Goal: Information Seeking & Learning: Learn about a topic

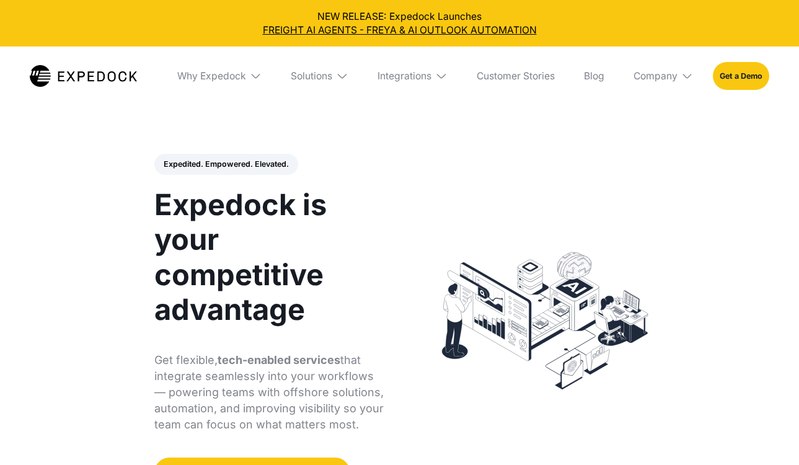
select select
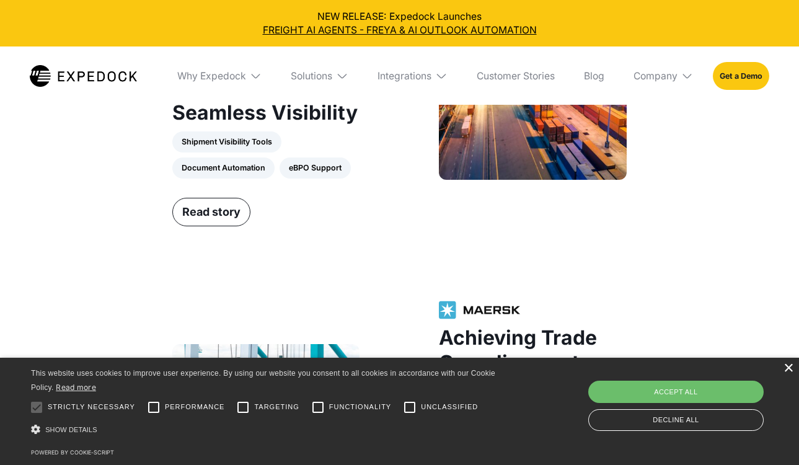
click at [786, 364] on div "×" at bounding box center [788, 368] width 9 height 9
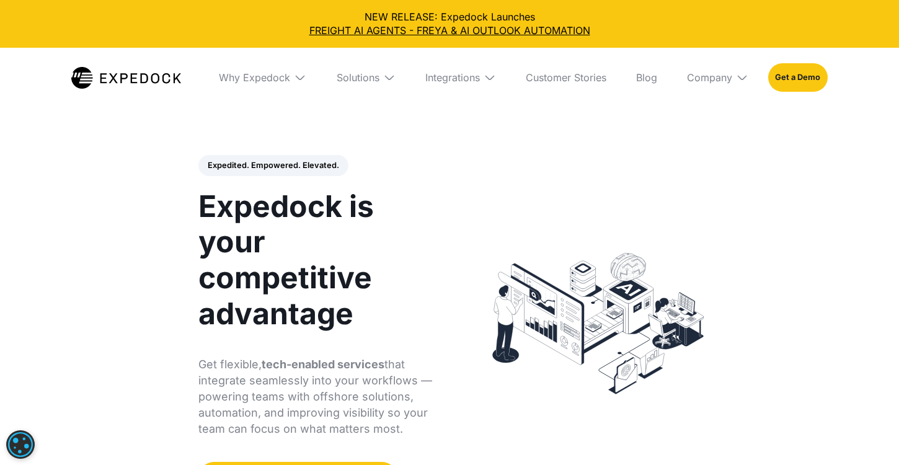
scroll to position [1, 0]
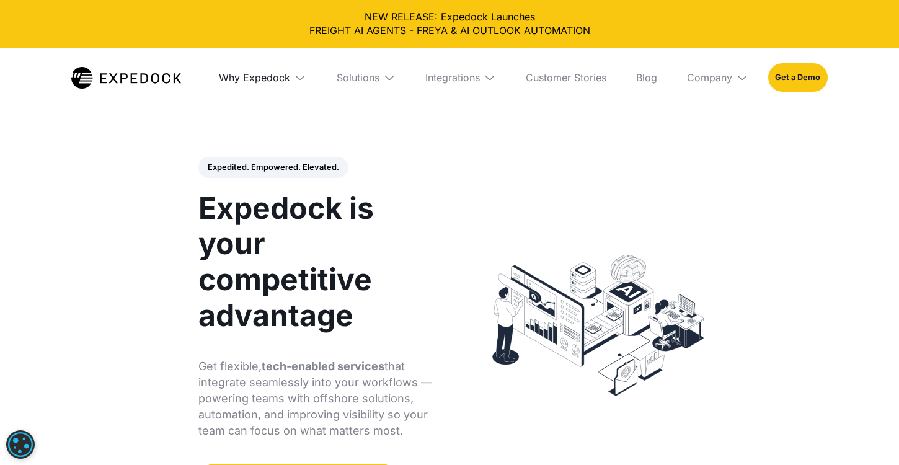
click at [238, 84] on div "Why Expedock" at bounding box center [254, 77] width 71 height 12
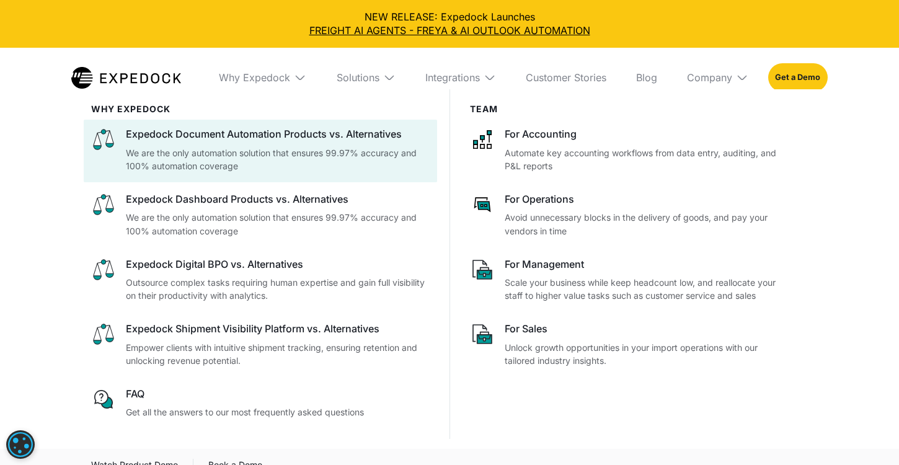
scroll to position [367, 0]
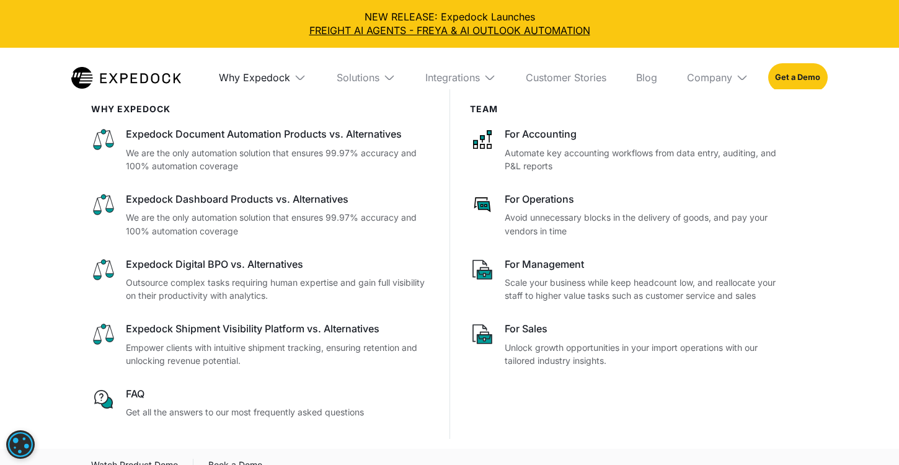
click at [251, 84] on div "Why Expedock" at bounding box center [254, 77] width 71 height 12
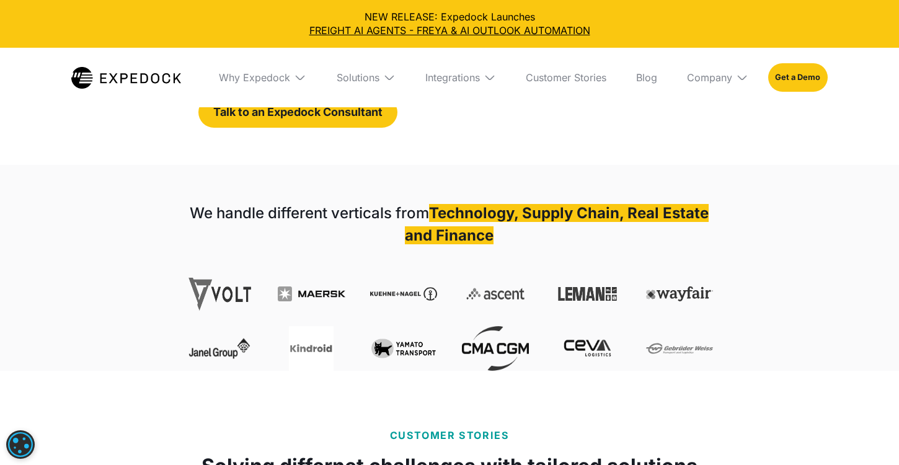
click at [383, 84] on img at bounding box center [389, 77] width 12 height 12
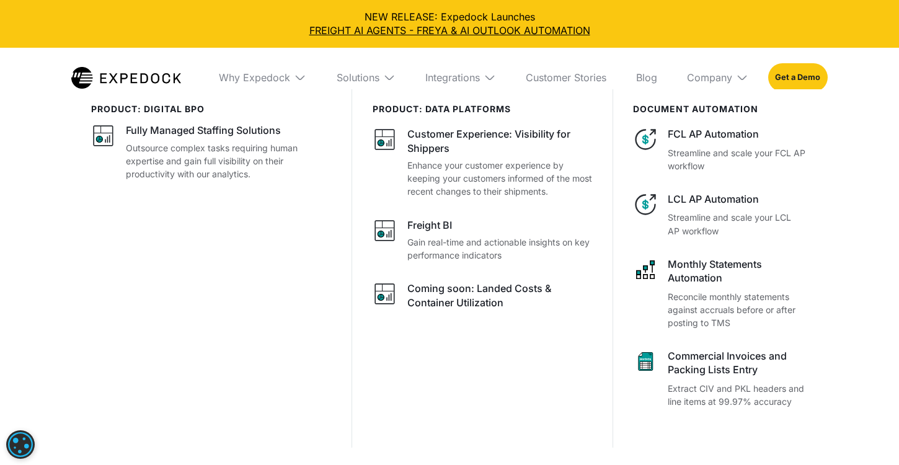
click at [383, 84] on img at bounding box center [389, 77] width 12 height 12
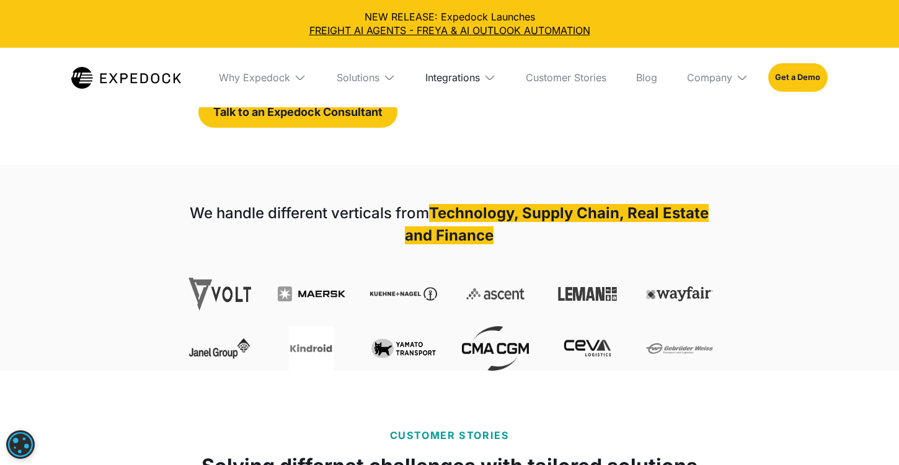
click at [446, 84] on div "Integrations" at bounding box center [452, 77] width 55 height 12
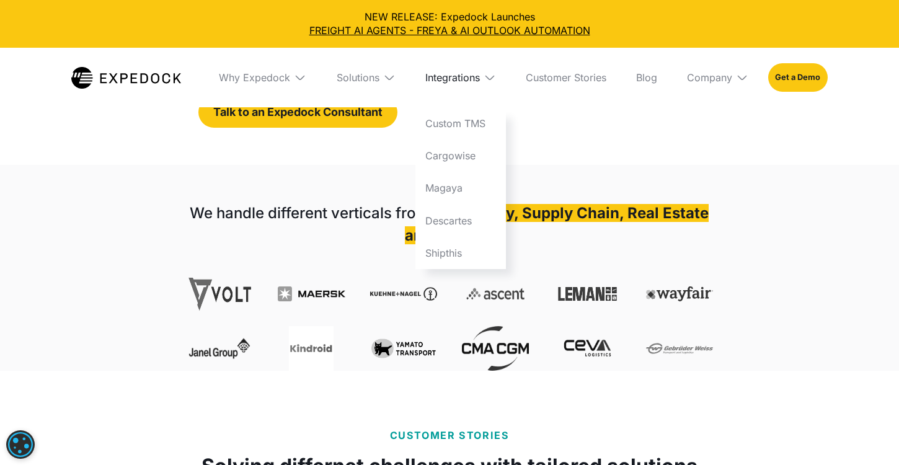
click at [446, 84] on div "Integrations" at bounding box center [452, 77] width 55 height 12
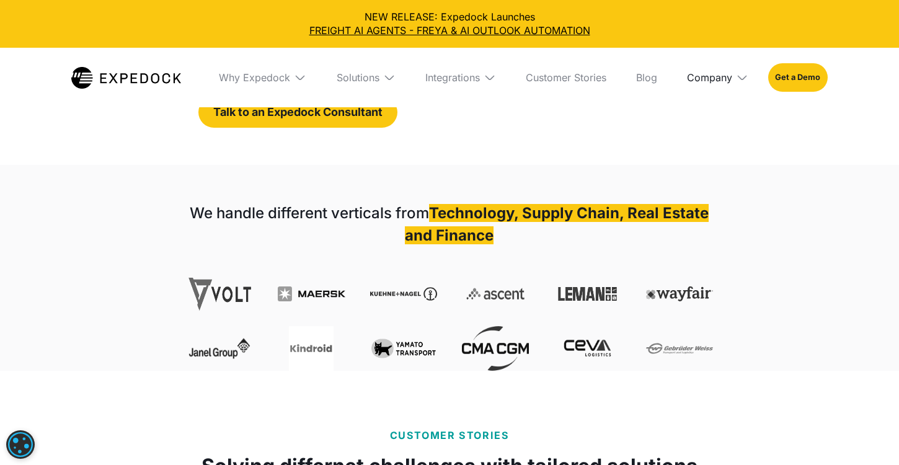
click at [732, 84] on div "Company" at bounding box center [709, 77] width 45 height 12
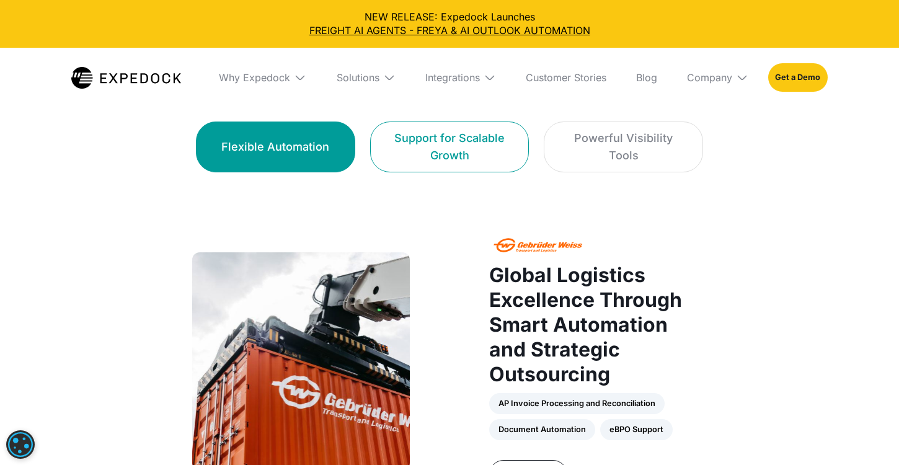
click at [462, 164] on div "Support for Scalable Growth" at bounding box center [450, 147] width 128 height 35
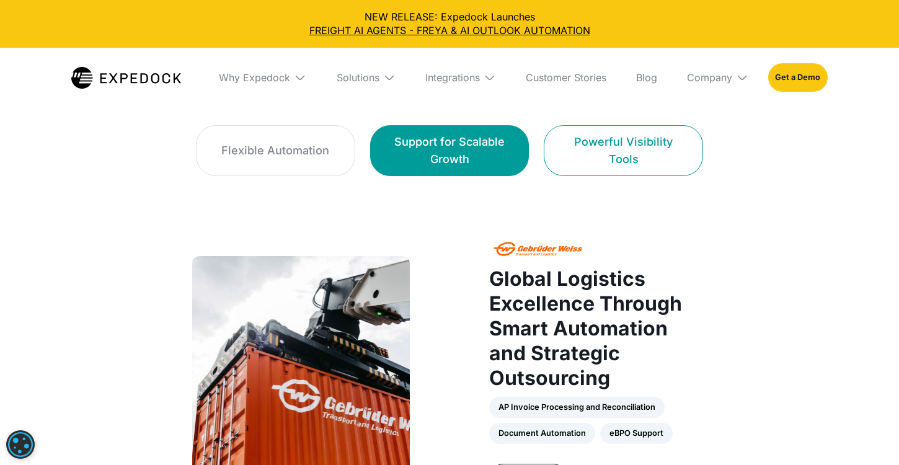
scroll to position [794, 0]
click at [660, 168] on div "Powerful Visibility Tools" at bounding box center [623, 150] width 128 height 35
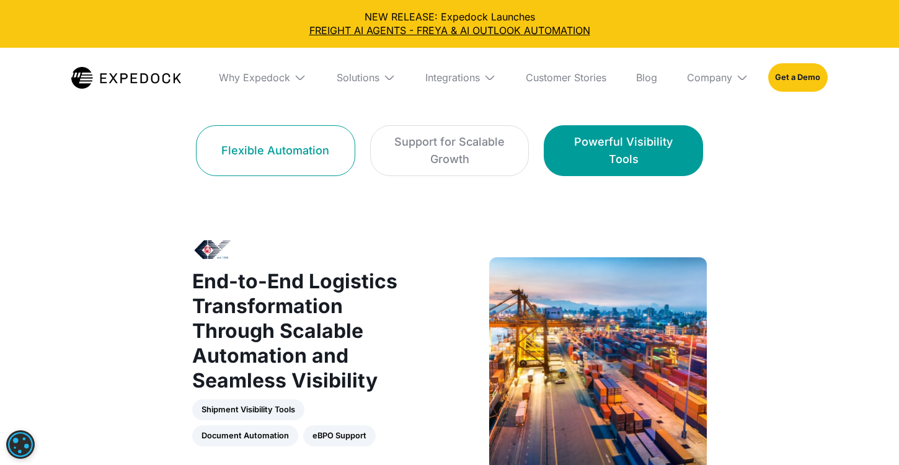
click at [238, 159] on div "Flexible Automation" at bounding box center [275, 150] width 108 height 17
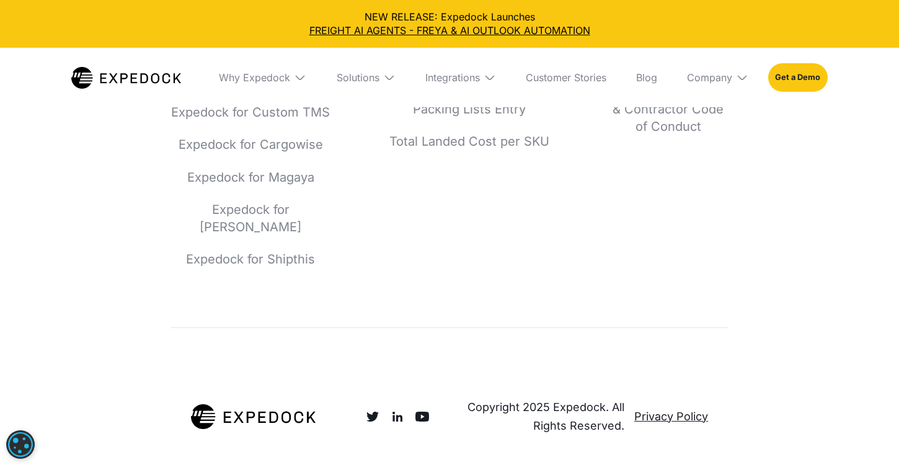
click at [252, 268] on div "Expedock for Custom TMS Expedock for Cargowise Expedock for Magaya Expedock for…" at bounding box center [250, 186] width 159 height 164
click at [267, 153] on link "Expedock for Cargowise" at bounding box center [250, 144] width 159 height 17
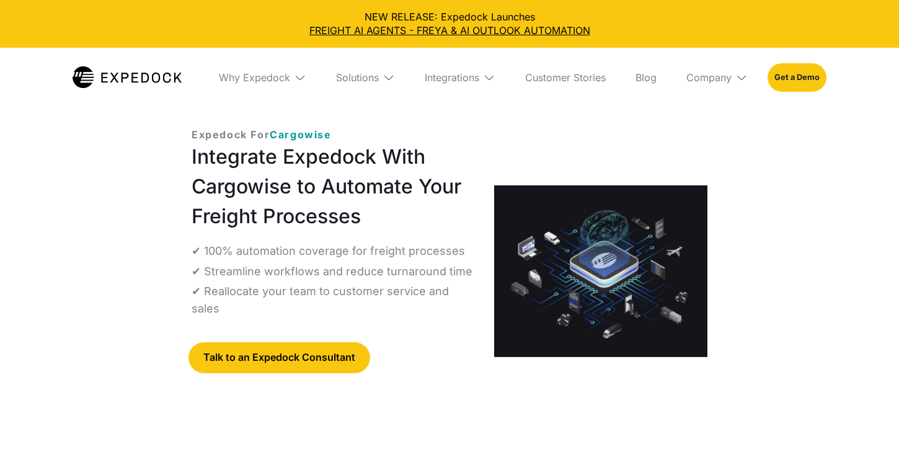
select select
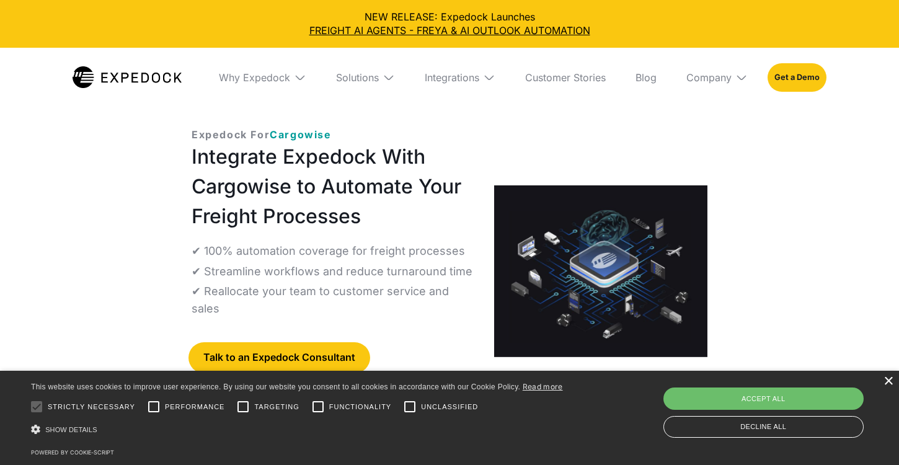
click at [884, 377] on div "×" at bounding box center [888, 381] width 9 height 9
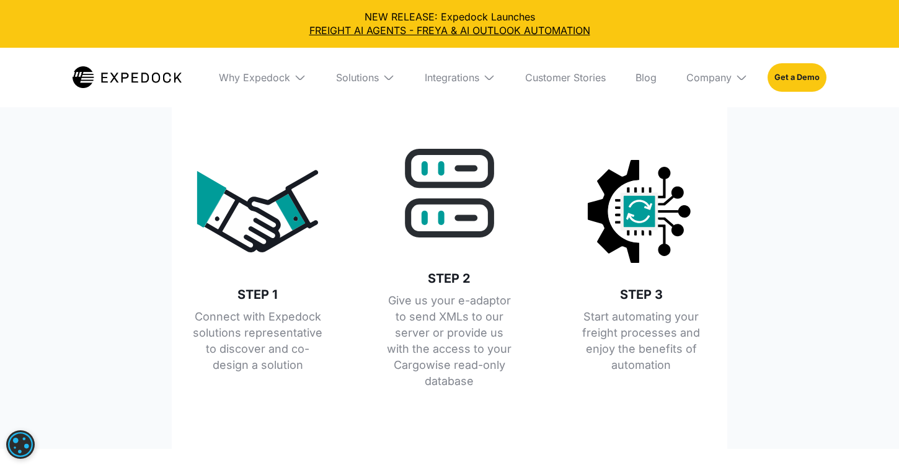
scroll to position [2946, 0]
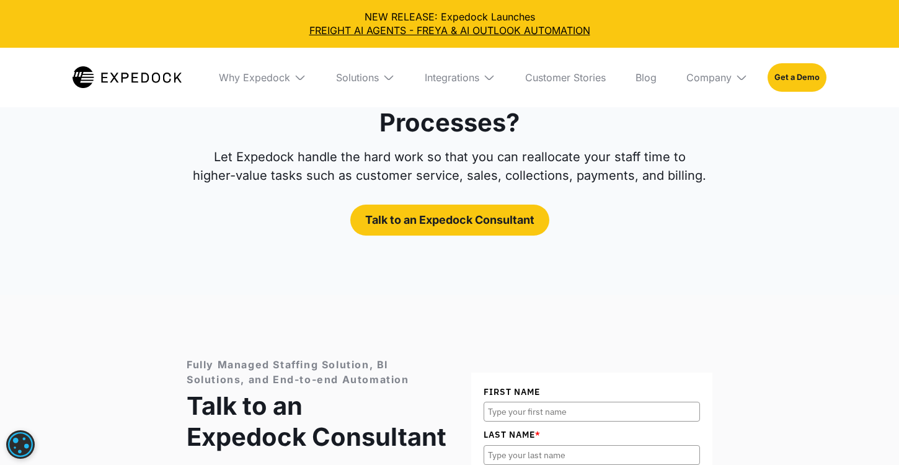
scroll to position [4321, 0]
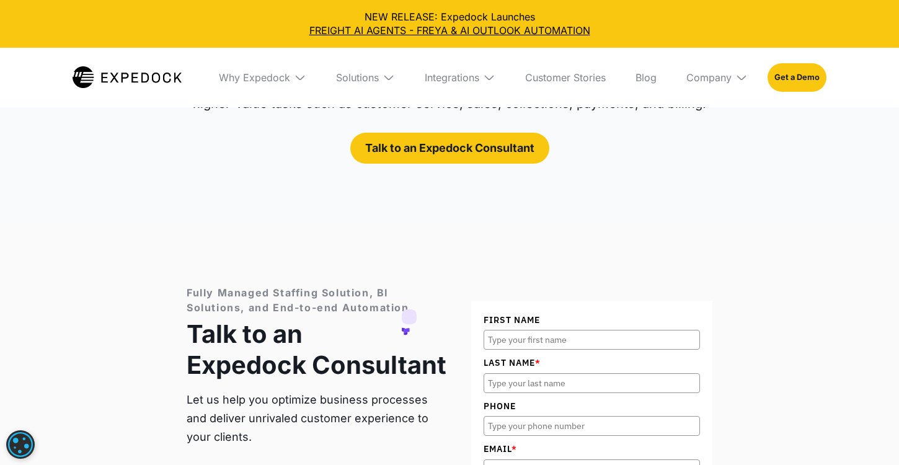
scroll to position [4597, 0]
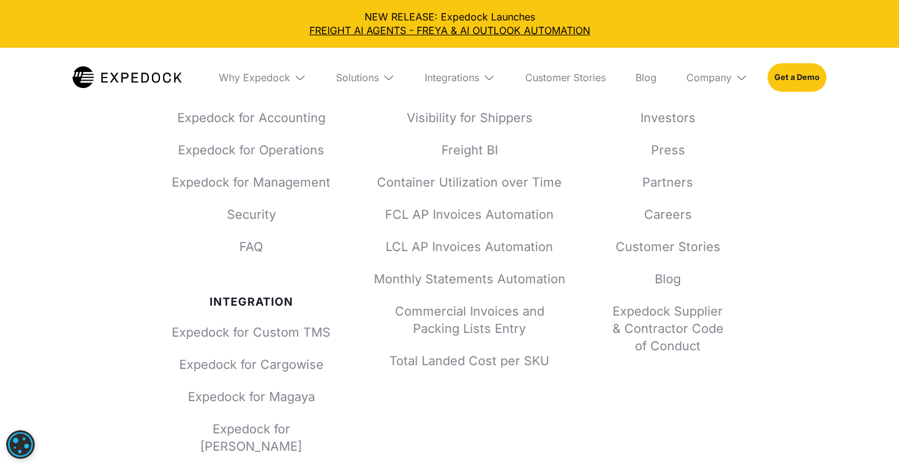
scroll to position [4868, 0]
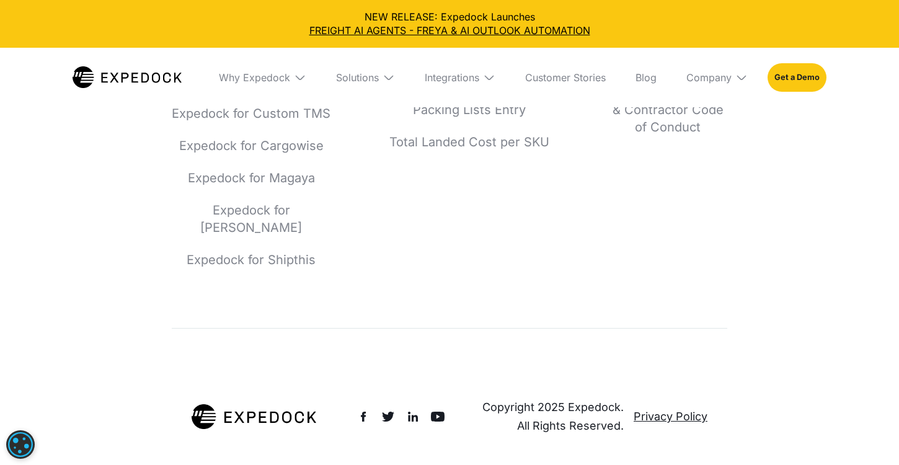
scroll to position [6574, 0]
click at [462, 84] on div "Integrations" at bounding box center [452, 77] width 55 height 12
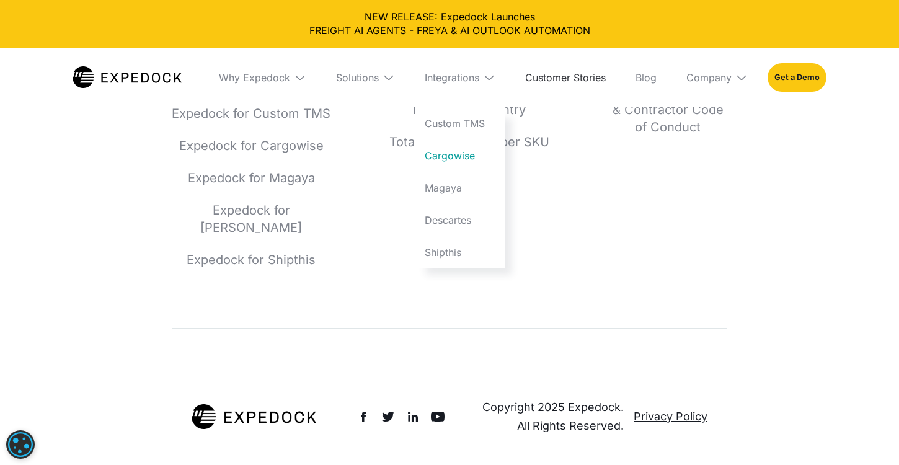
click at [564, 102] on link "Customer Stories" at bounding box center [565, 78] width 100 height 60
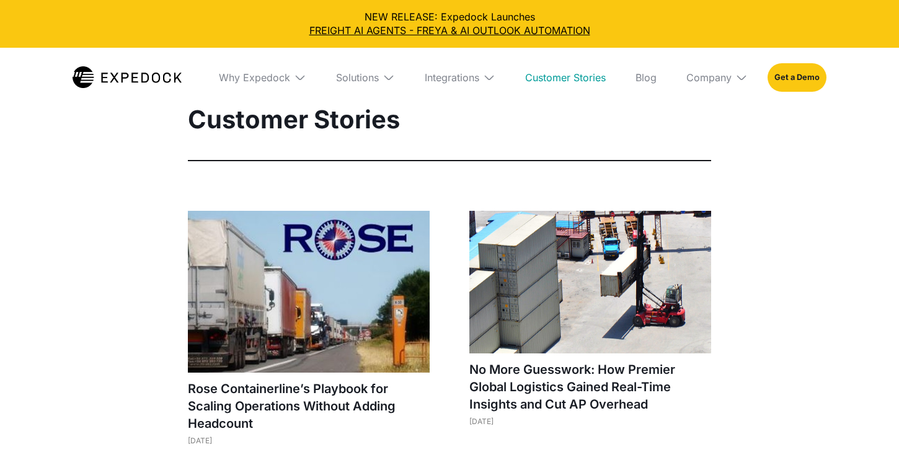
select select
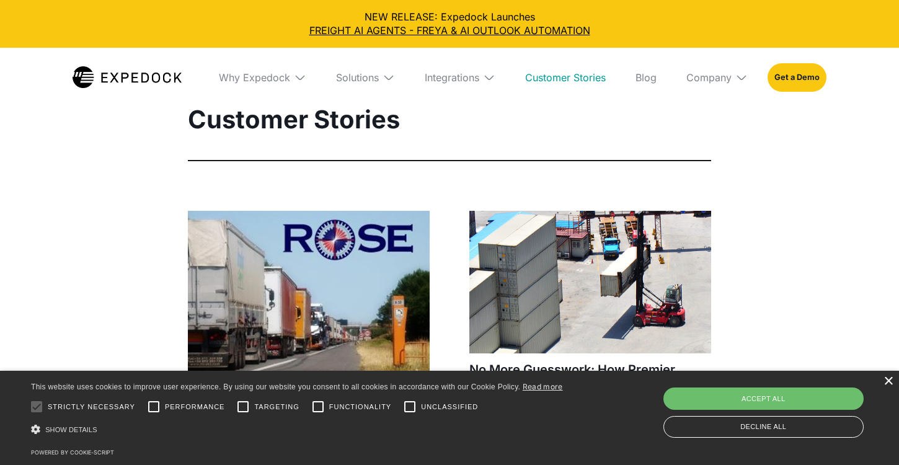
click at [884, 377] on div "×" at bounding box center [888, 381] width 9 height 9
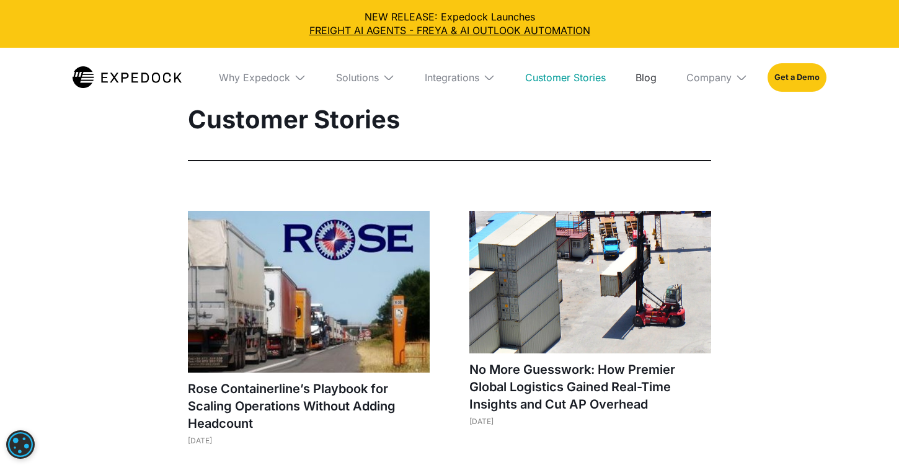
click at [667, 83] on link "Blog" at bounding box center [646, 78] width 41 height 60
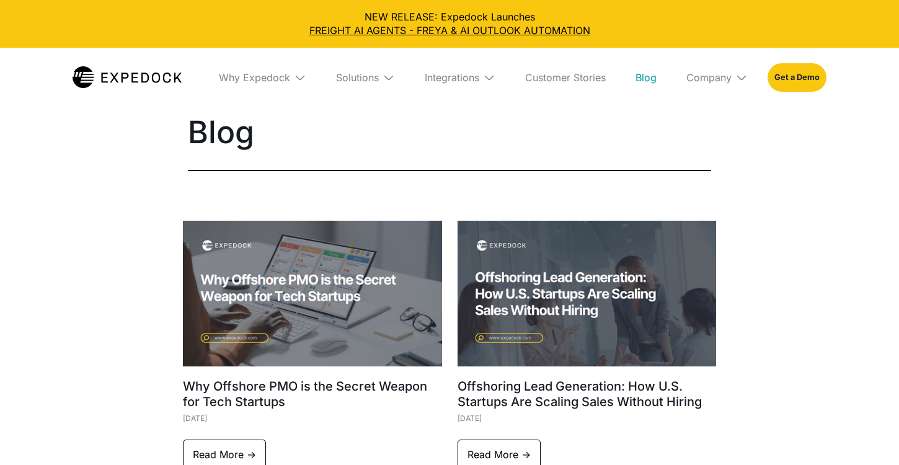
select select
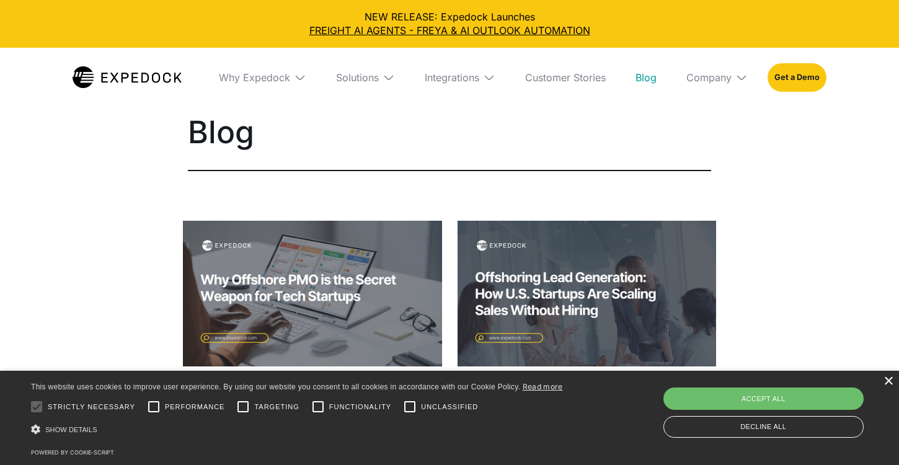
click at [887, 377] on div "×" at bounding box center [888, 381] width 9 height 9
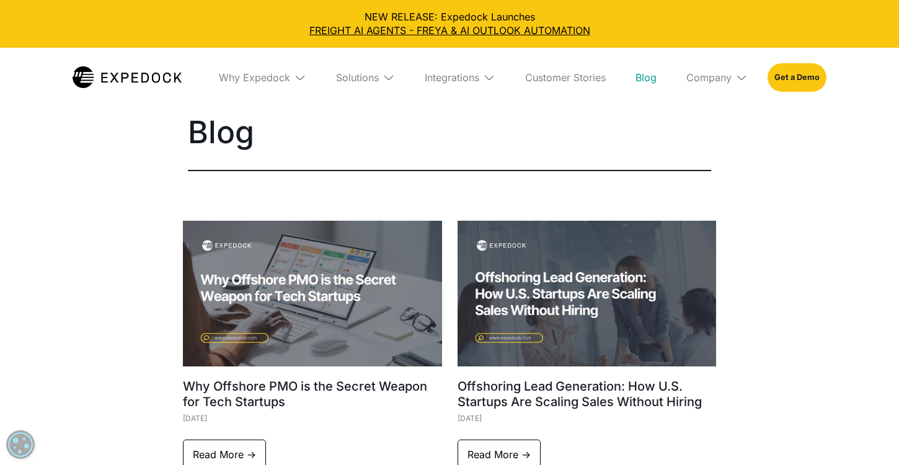
click at [748, 84] on img at bounding box center [742, 77] width 12 height 12
click at [758, 140] on link "About Us" at bounding box center [717, 123] width 81 height 32
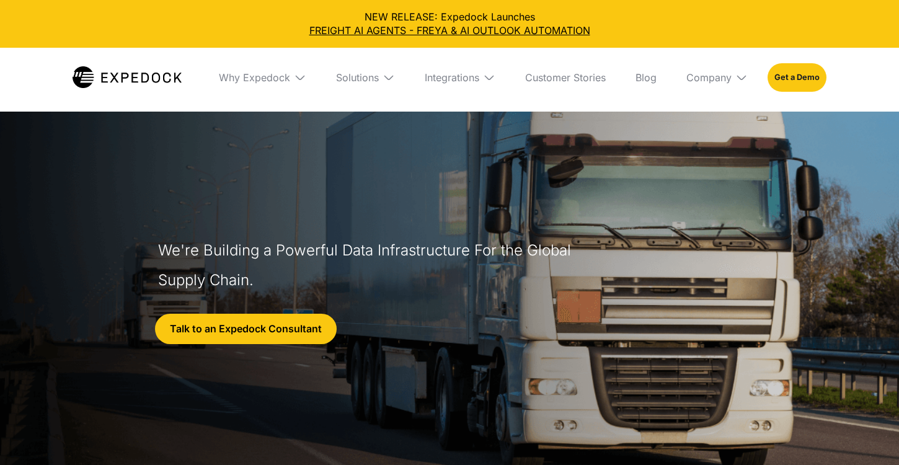
select select
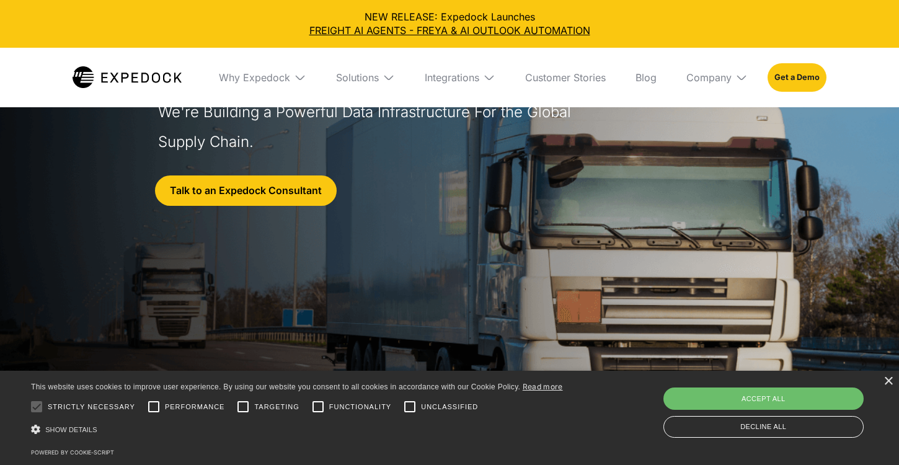
scroll to position [300, 0]
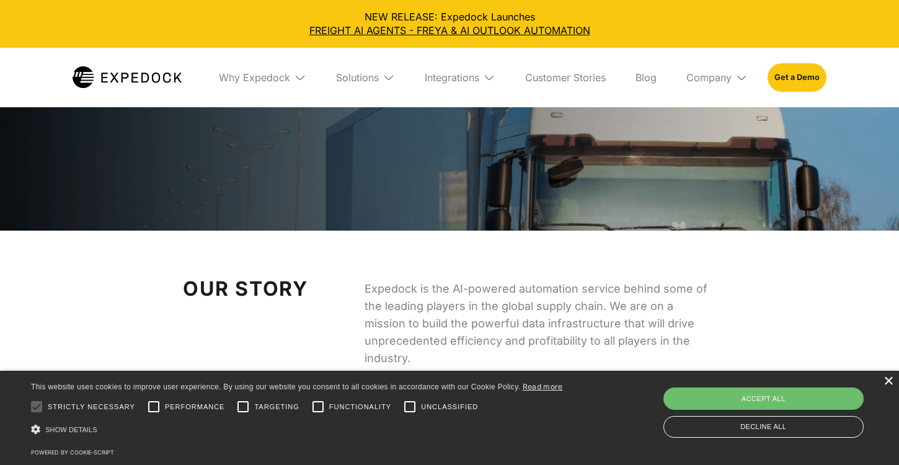
click at [884, 377] on div "×" at bounding box center [888, 381] width 9 height 9
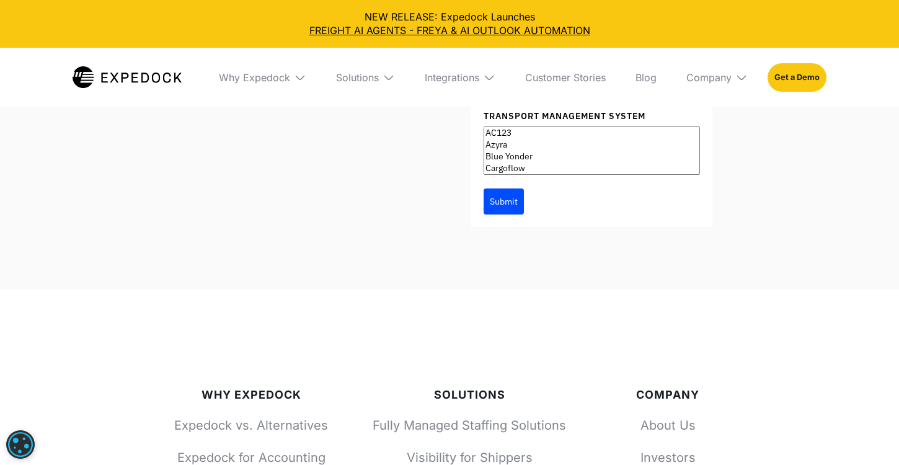
scroll to position [5150, 0]
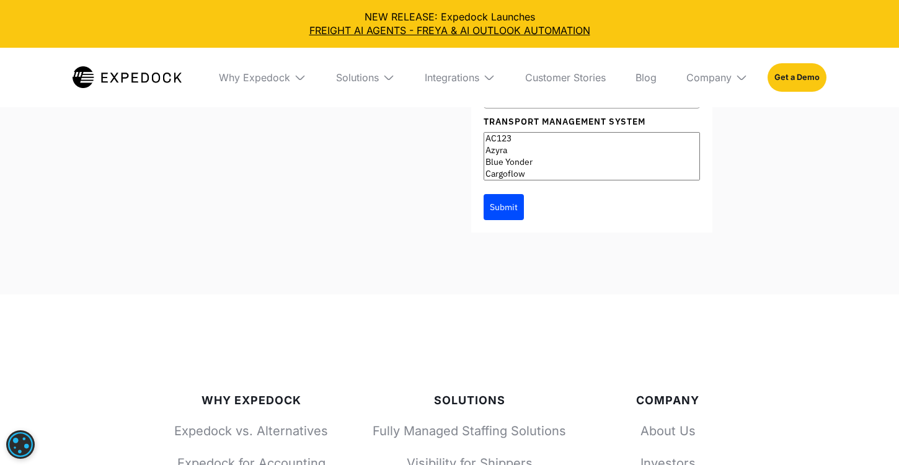
click at [749, 107] on div "Company" at bounding box center [717, 78] width 81 height 60
click at [758, 172] on link "Partners" at bounding box center [717, 156] width 81 height 32
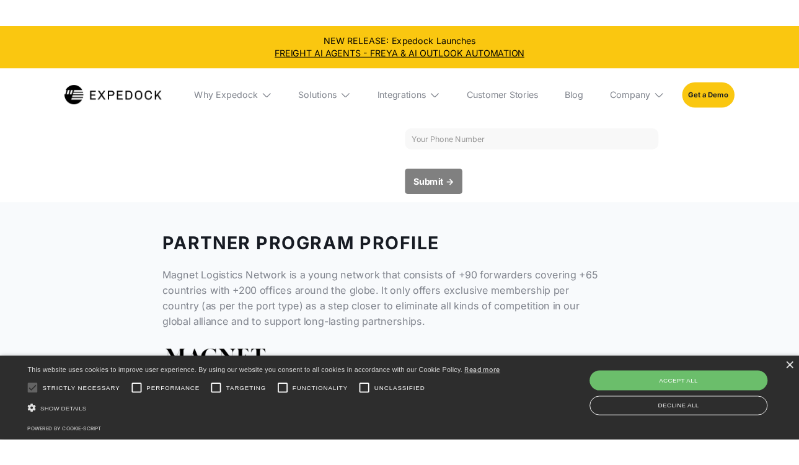
scroll to position [760, 0]
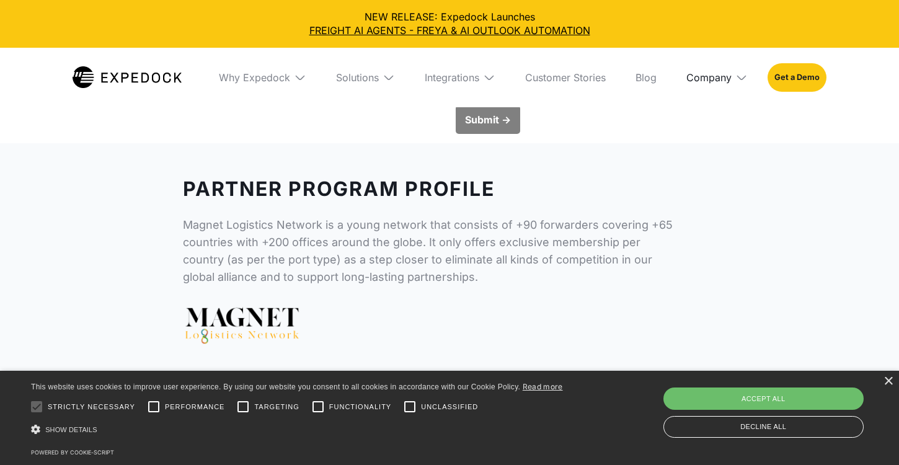
click at [732, 84] on div "Company" at bounding box center [709, 77] width 45 height 12
click at [758, 204] on link "Careers" at bounding box center [717, 188] width 81 height 32
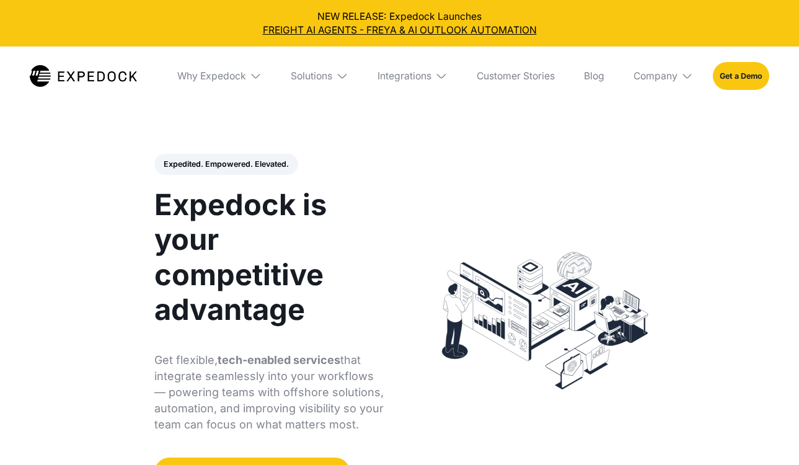
select select
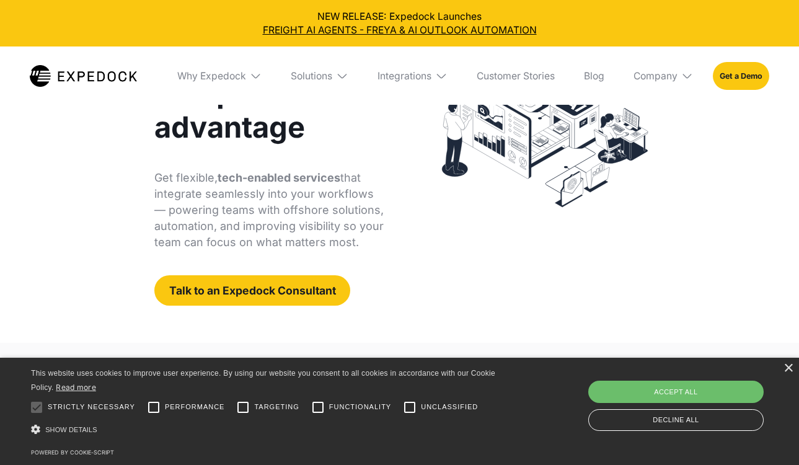
scroll to position [183, 0]
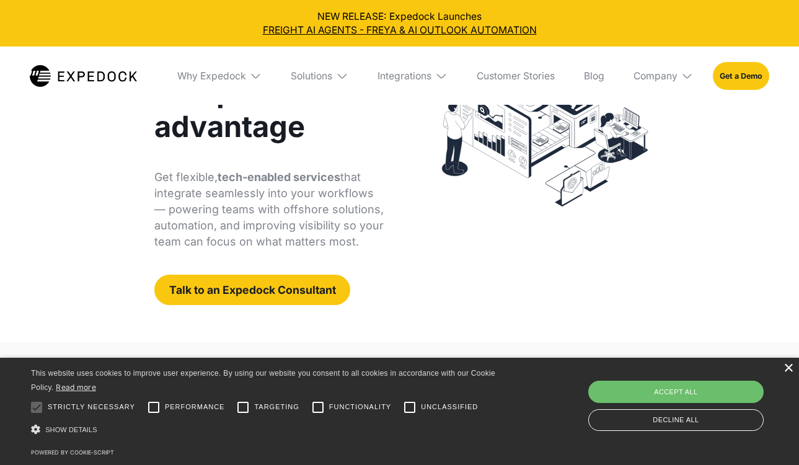
click at [788, 365] on div "×" at bounding box center [788, 368] width 9 height 9
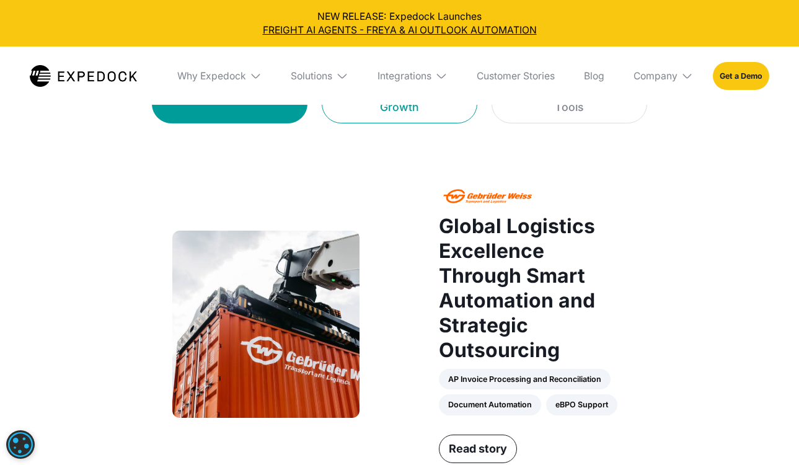
click at [420, 115] on div "Support for Scalable Growth" at bounding box center [399, 98] width 125 height 34
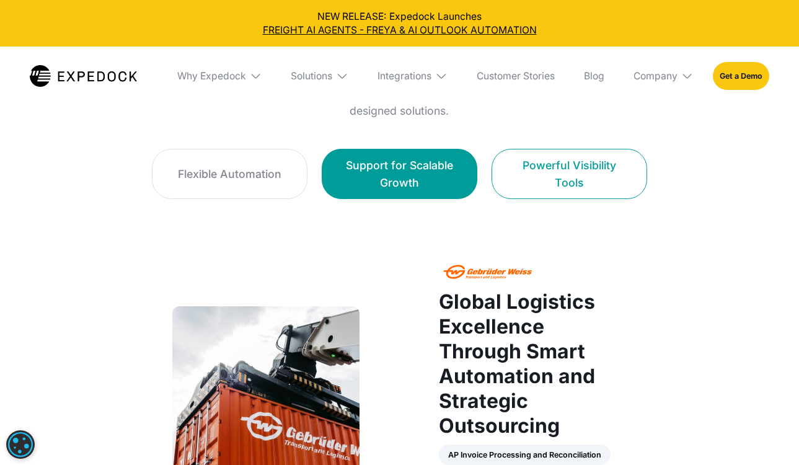
click at [587, 191] on div "Powerful Visibility Tools" at bounding box center [569, 174] width 125 height 34
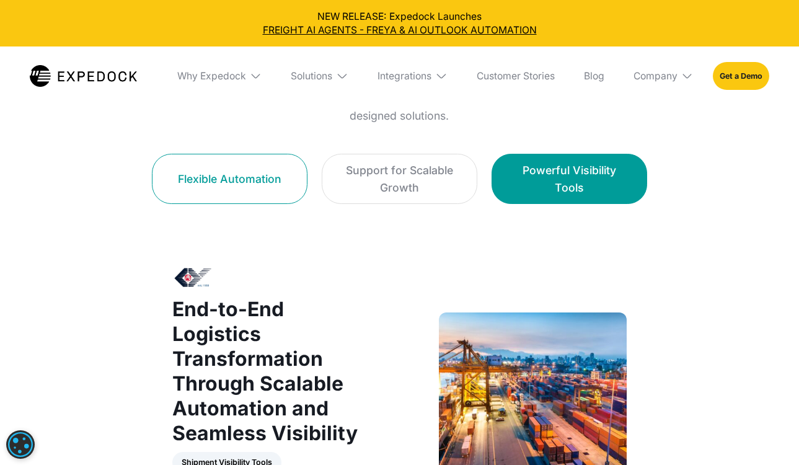
click at [178, 187] on div "Flexible Automation" at bounding box center [230, 179] width 104 height 17
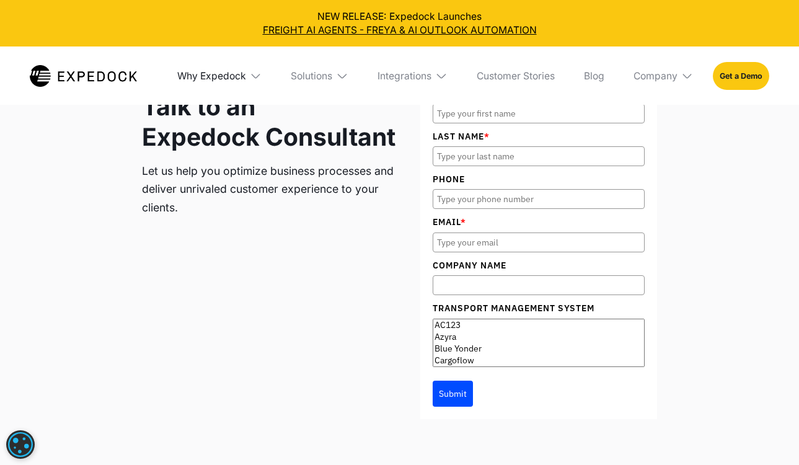
click at [187, 82] on div "Why Expedock" at bounding box center [211, 76] width 69 height 12
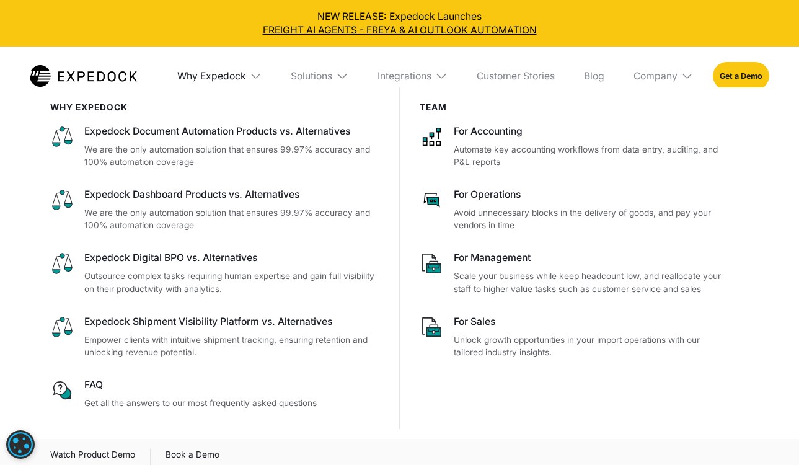
scroll to position [4148, 0]
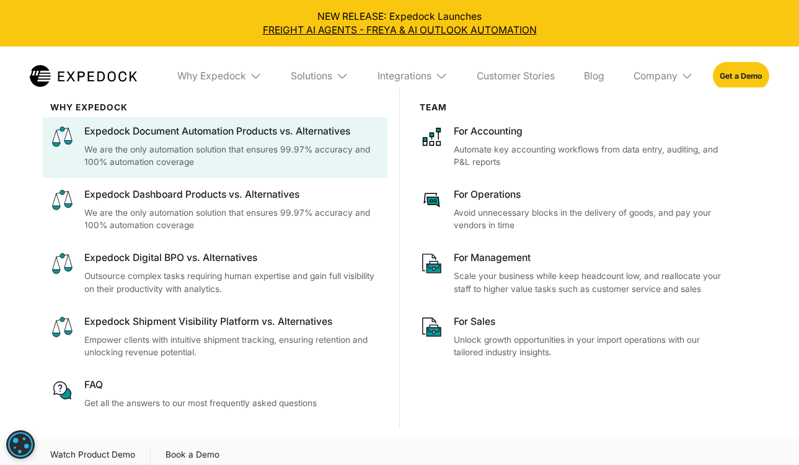
click at [219, 138] on div "Expedock Document Automation Products vs. Alternatives" at bounding box center [232, 132] width 296 height 14
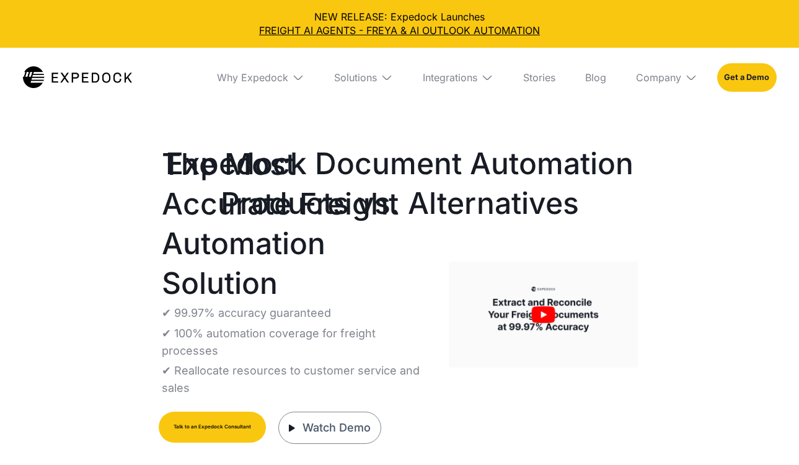
select select
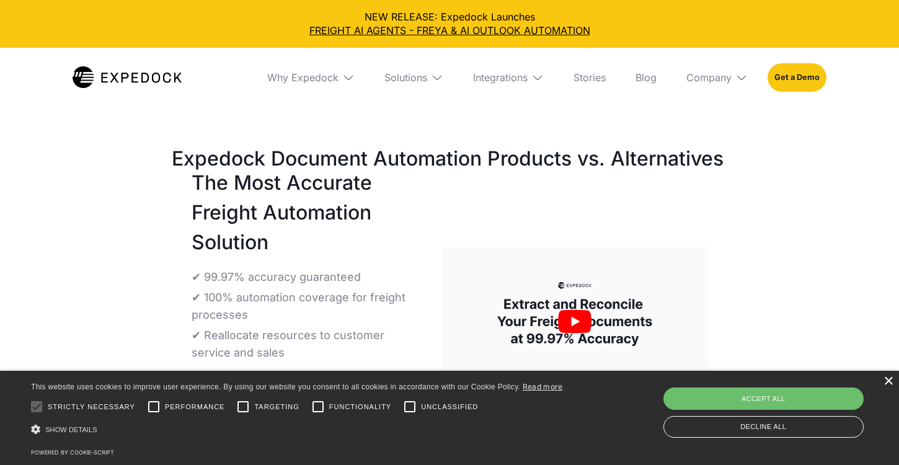
click at [799, 377] on div "×" at bounding box center [888, 381] width 9 height 9
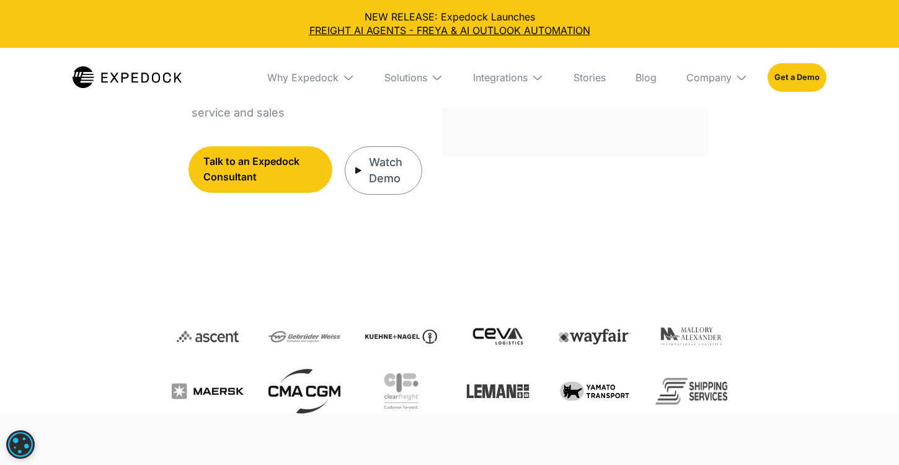
scroll to position [145, 0]
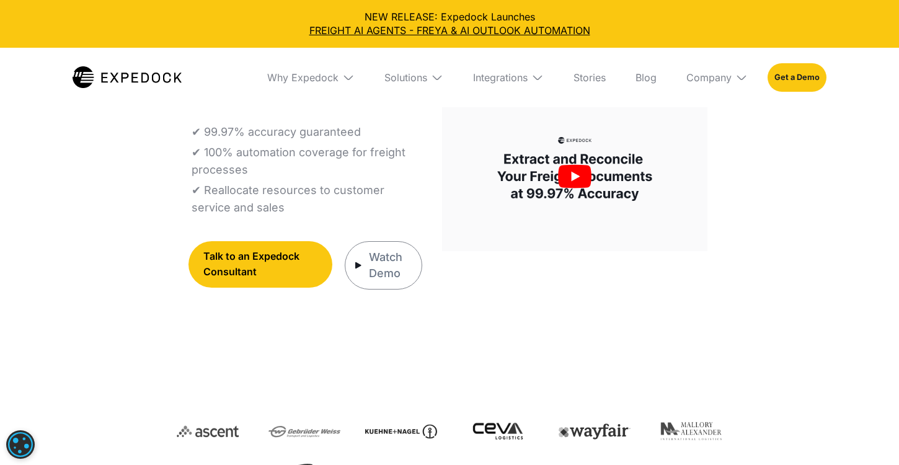
click at [380, 282] on div "Watch Demo" at bounding box center [390, 265] width 43 height 32
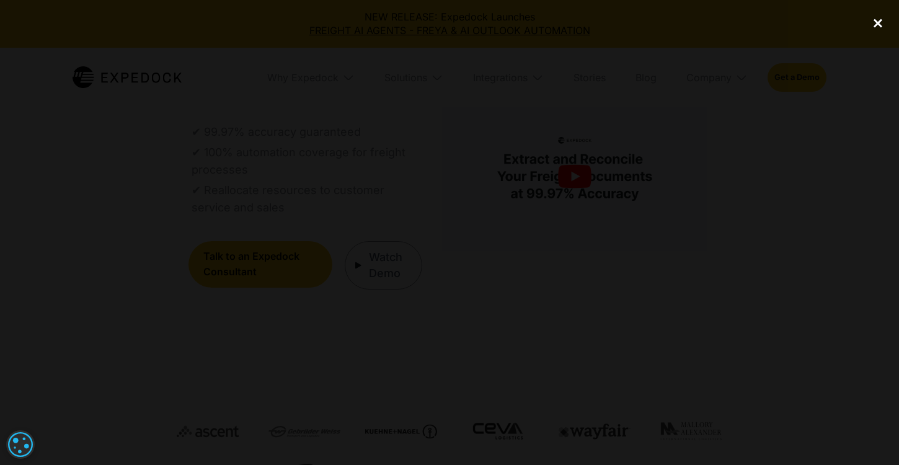
click at [799, 21] on div "close lightbox" at bounding box center [878, 22] width 42 height 27
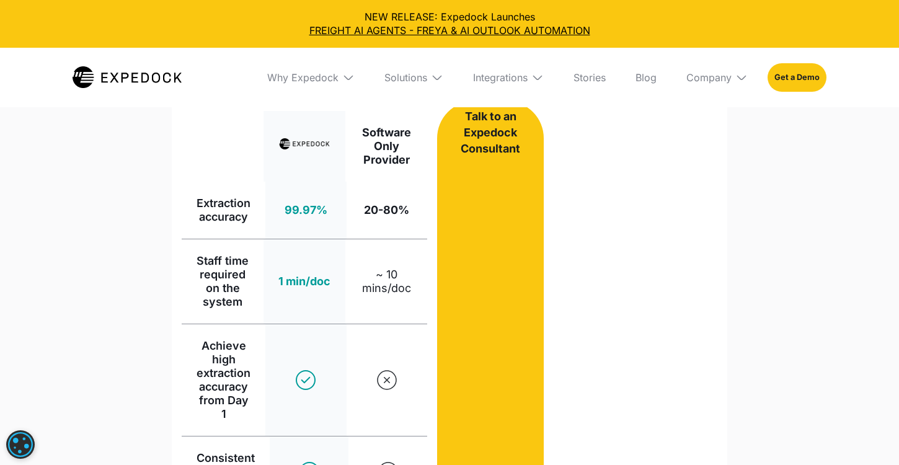
scroll to position [865, 0]
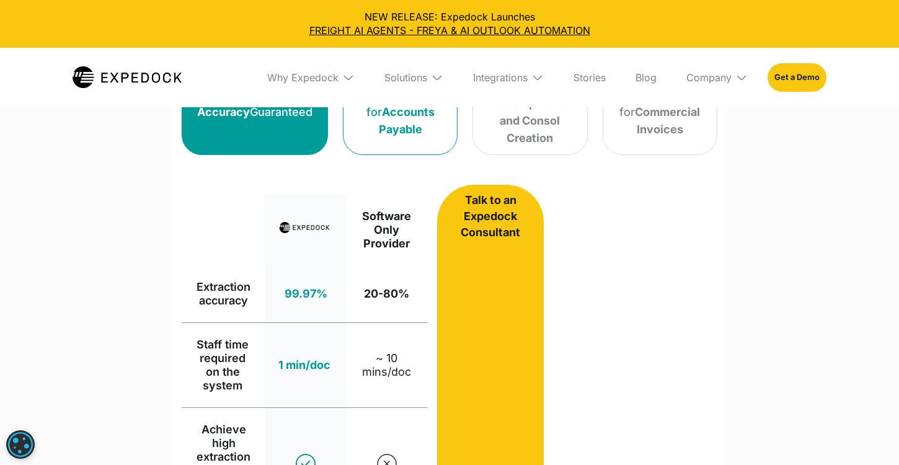
click at [379, 136] on strong "Accounts Payable" at bounding box center [407, 120] width 56 height 30
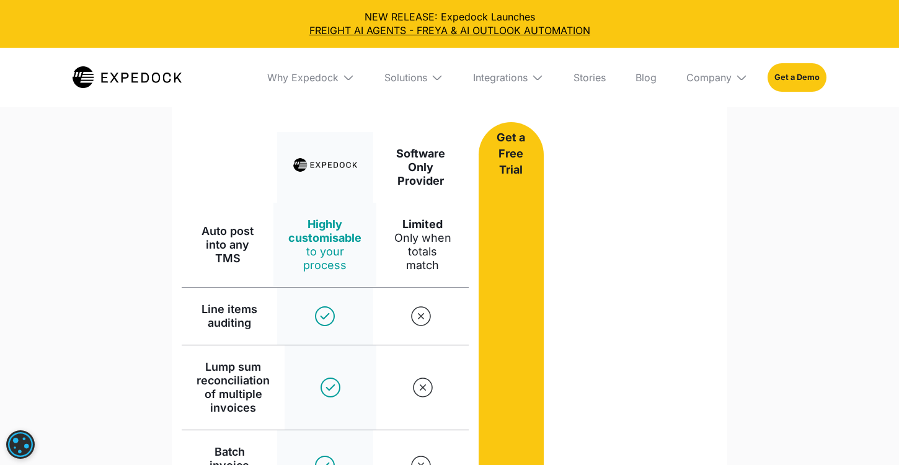
scroll to position [775, 0]
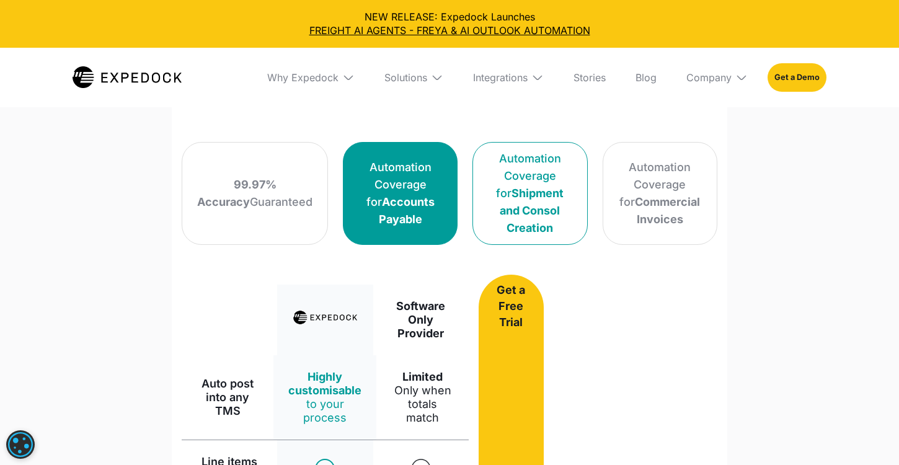
click at [554, 237] on div "Automation Coverage for Shipment and Consol Creation" at bounding box center [530, 193] width 84 height 87
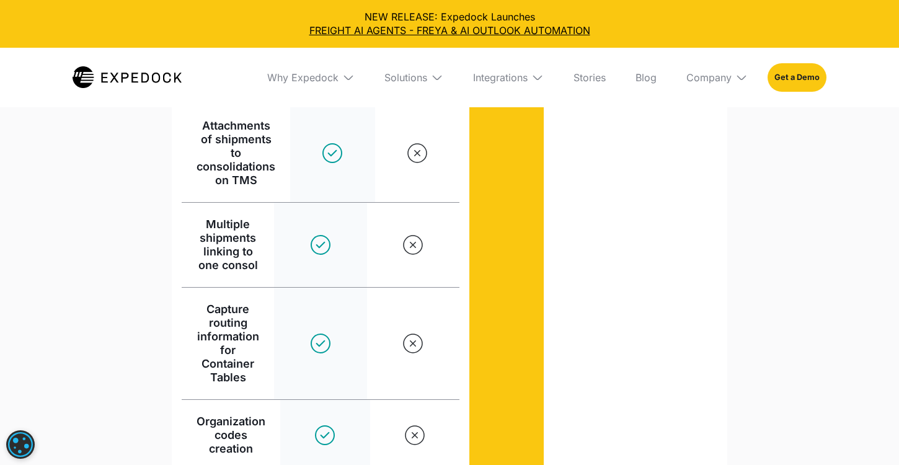
scroll to position [899, 0]
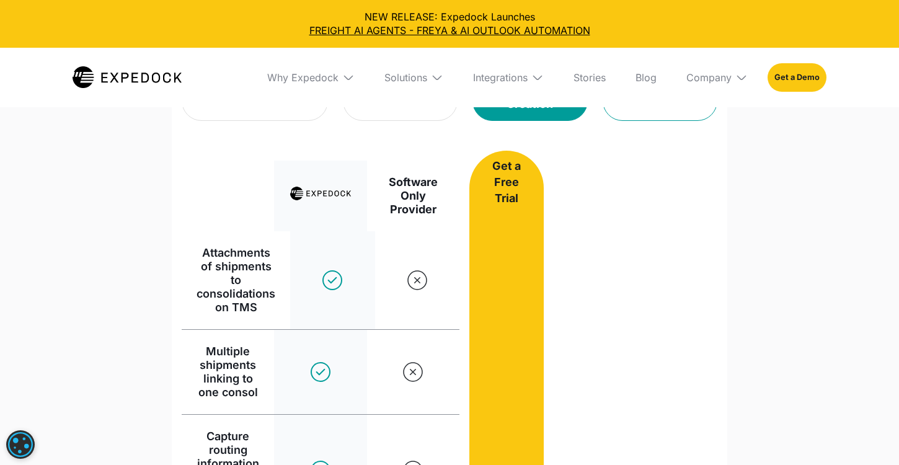
click at [690, 104] on div "Automation Coverage for Commercial Invoices" at bounding box center [660, 69] width 84 height 69
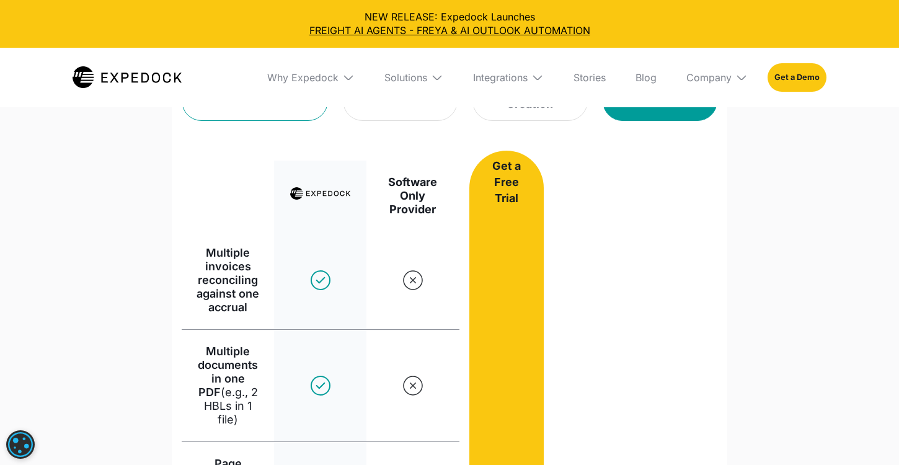
click at [197, 87] on div "99.97% Accuracy Guaranteed" at bounding box center [254, 69] width 115 height 35
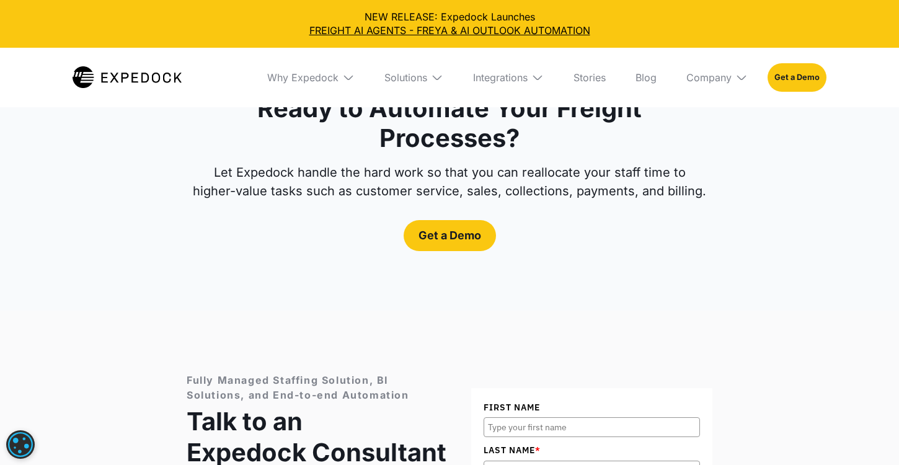
scroll to position [4784, 0]
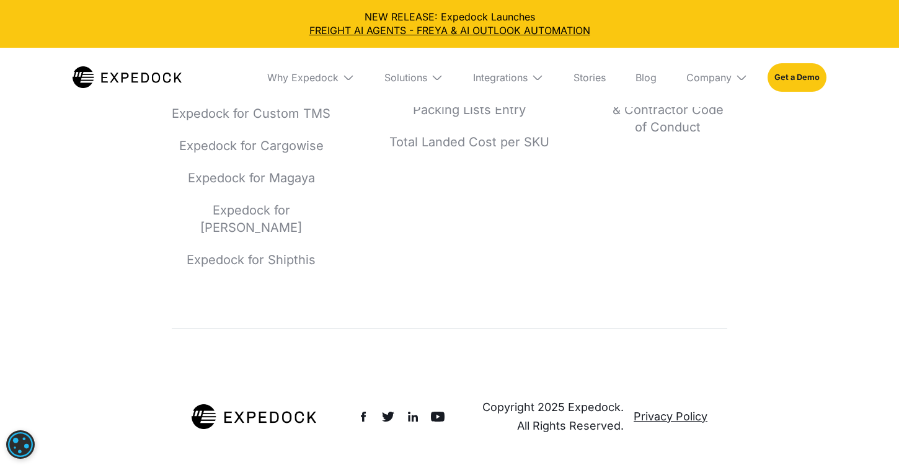
scroll to position [6788, 0]
click at [267, 84] on div "Why Expedock" at bounding box center [302, 77] width 71 height 12
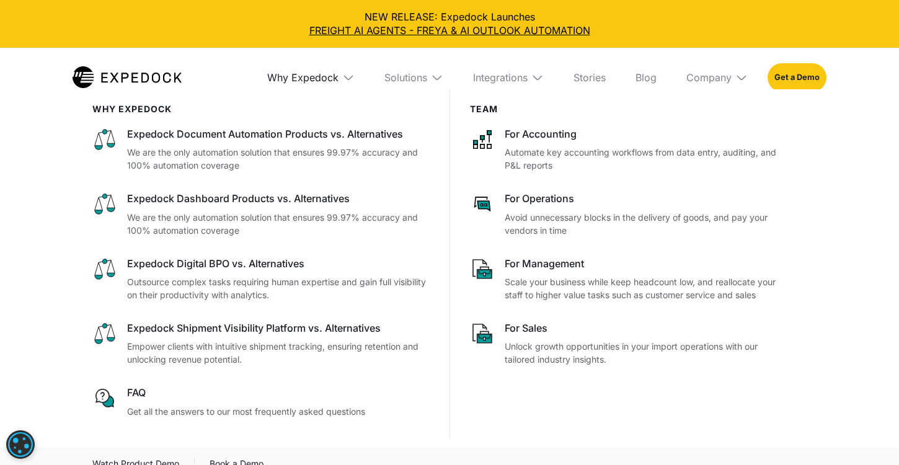
click at [267, 84] on div "Why Expedock" at bounding box center [302, 77] width 71 height 12
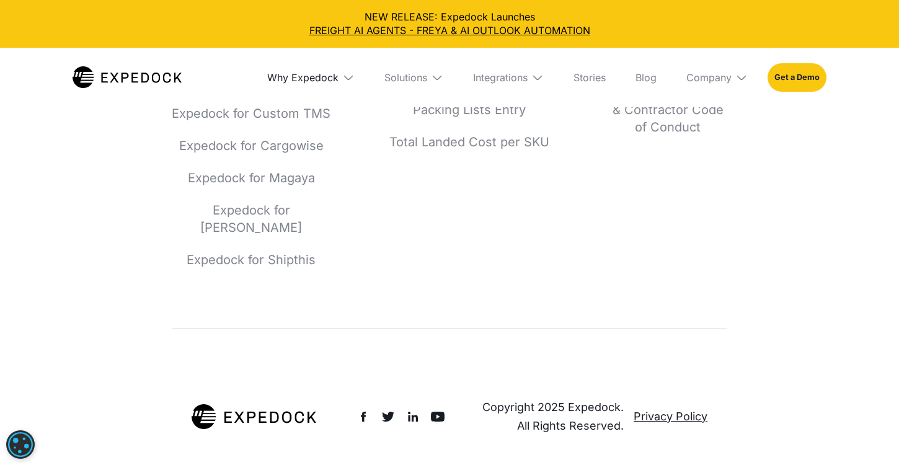
click at [267, 84] on div "Why Expedock" at bounding box center [302, 77] width 71 height 12
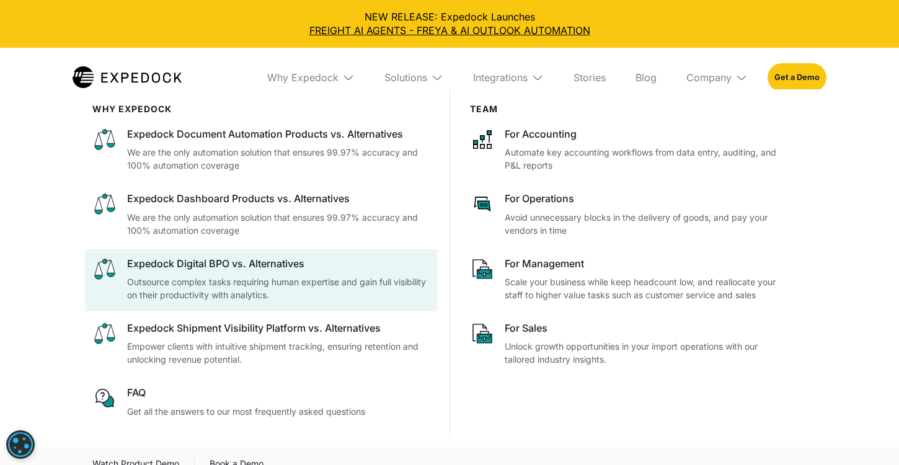
scroll to position [6892, 0]
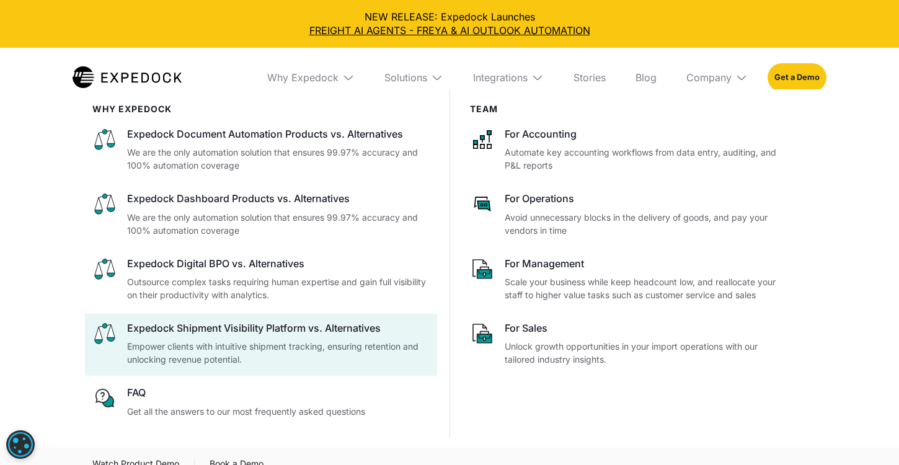
click at [306, 335] on div "Expedock Shipment Visibility Platform vs. Alternatives" at bounding box center [278, 328] width 303 height 14
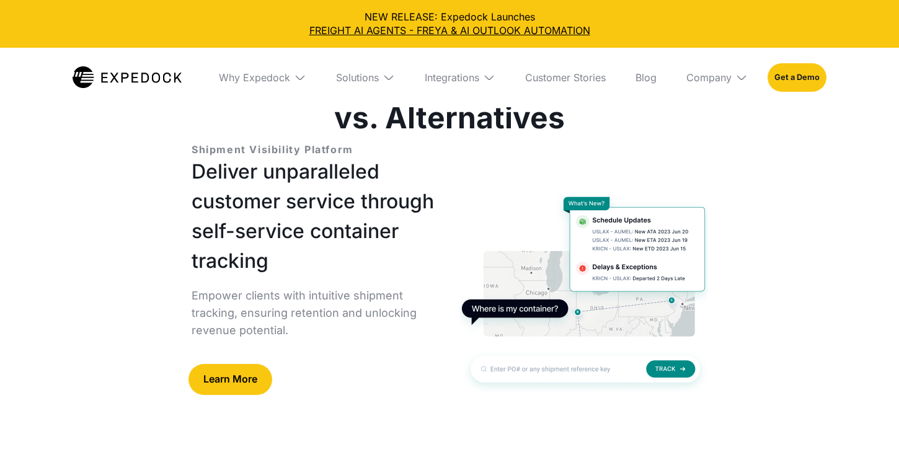
scroll to position [256, 0]
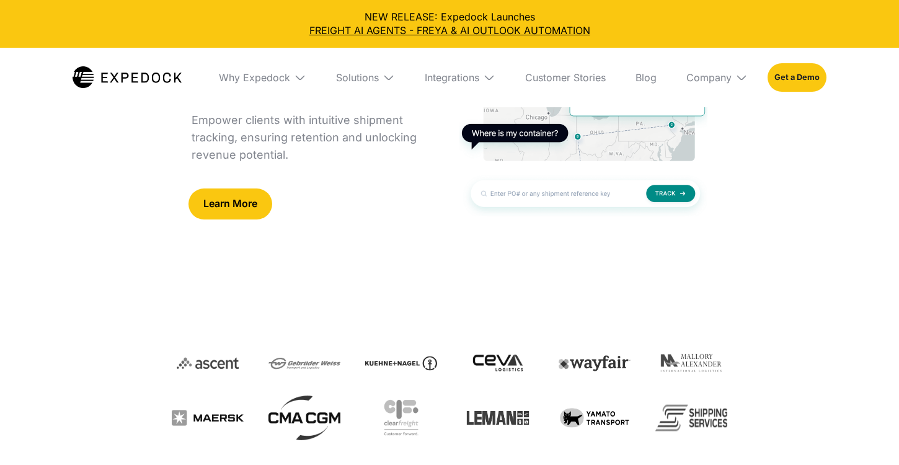
select select
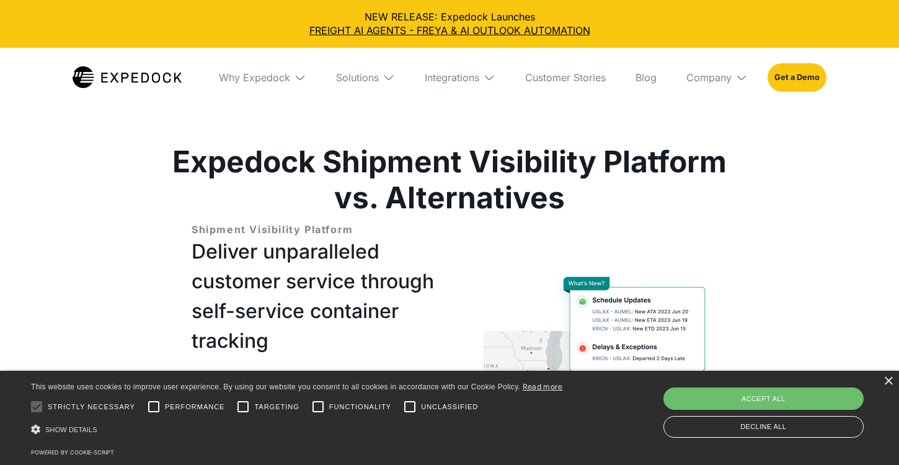
scroll to position [175, 0]
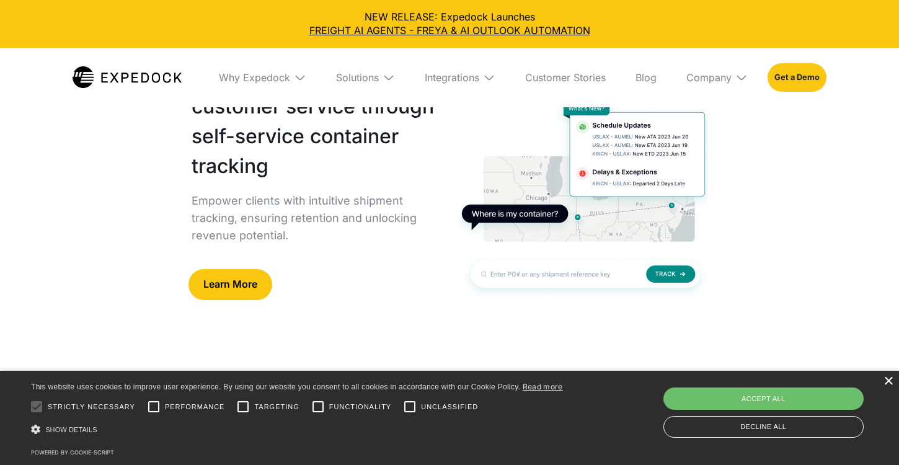
click at [887, 377] on div "×" at bounding box center [888, 381] width 9 height 9
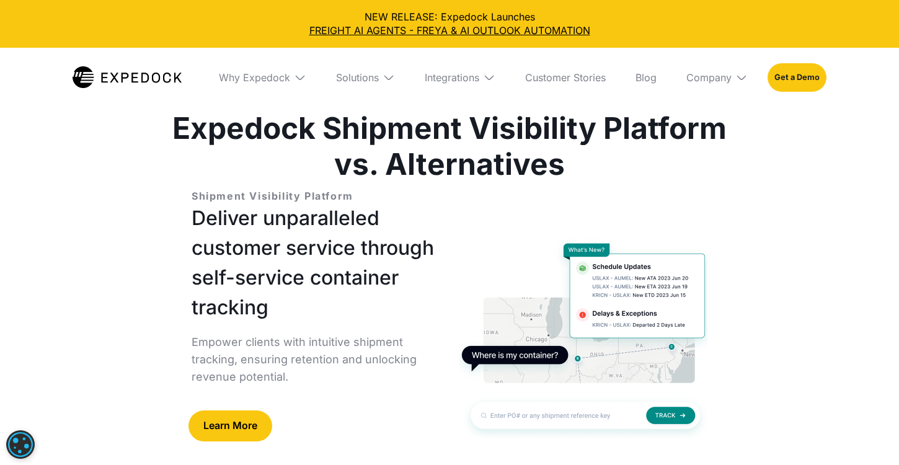
scroll to position [0, 0]
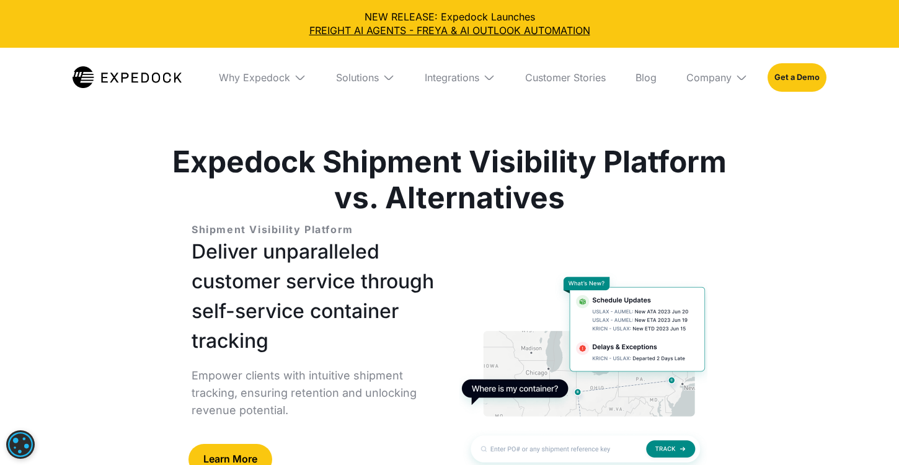
click at [758, 82] on div "Company" at bounding box center [717, 78] width 81 height 60
click at [732, 84] on div "Company" at bounding box center [709, 77] width 45 height 12
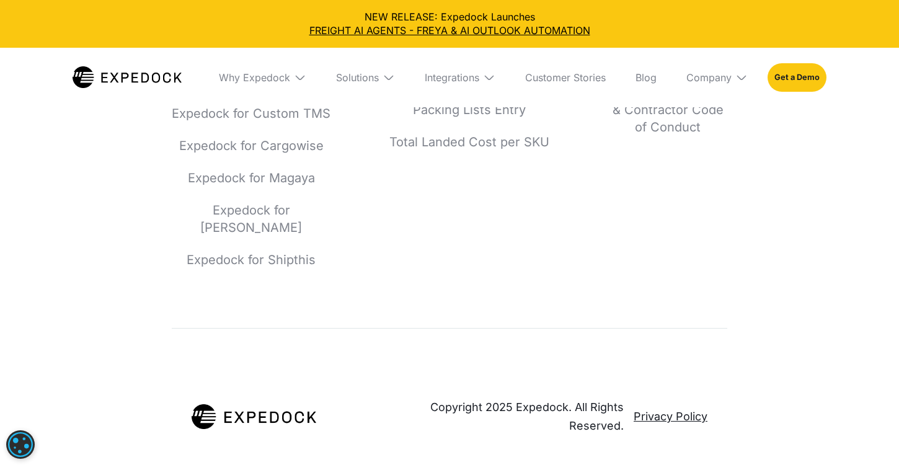
scroll to position [7339, 0]
click at [336, 84] on div "Solutions" at bounding box center [357, 77] width 43 height 12
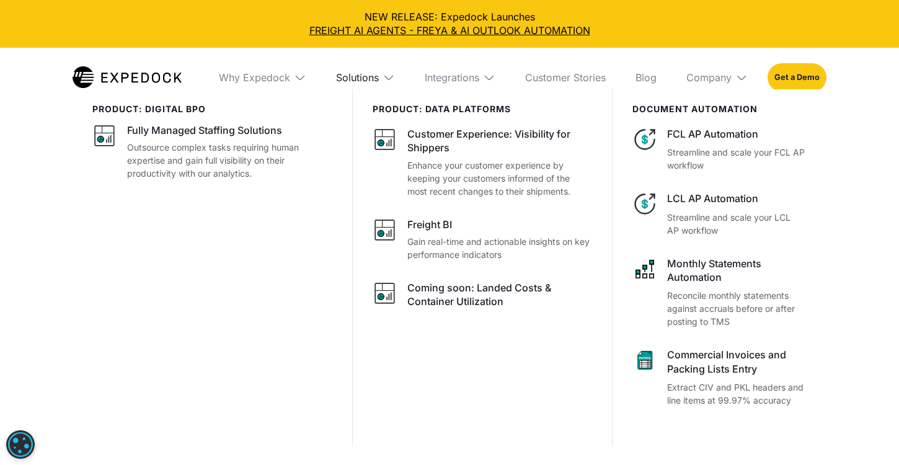
click at [336, 84] on div "Solutions" at bounding box center [357, 77] width 43 height 12
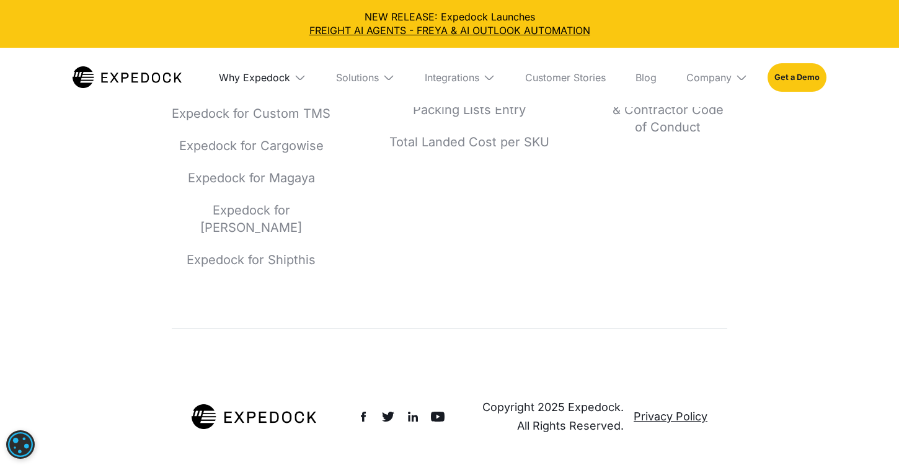
click at [249, 84] on div "Why Expedock" at bounding box center [254, 77] width 71 height 12
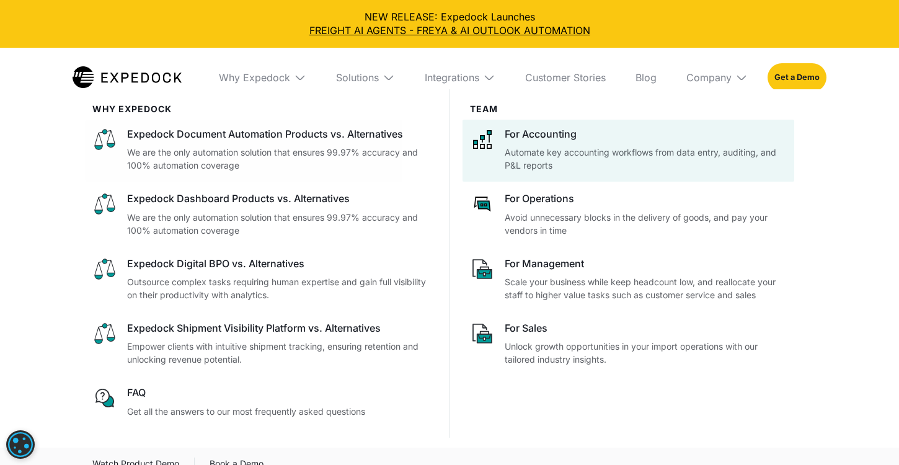
click at [598, 172] on p "Automate key accounting workflows from data entry, auditing, and P&L reports" at bounding box center [646, 159] width 282 height 26
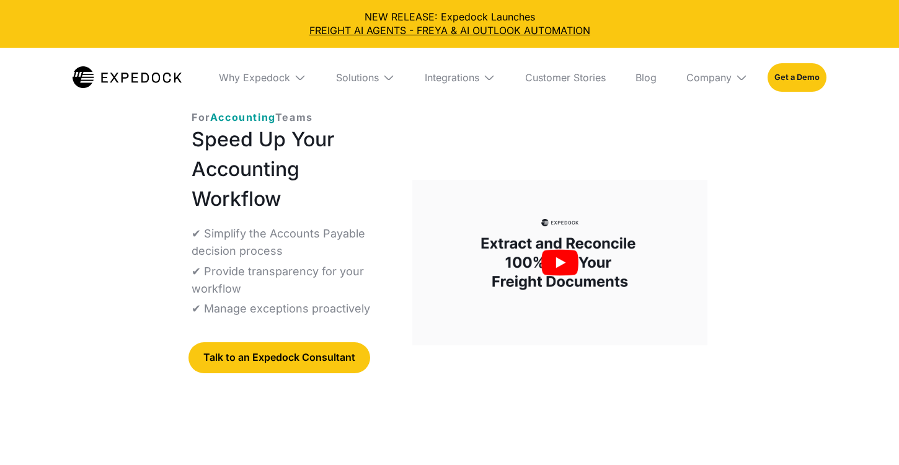
select select
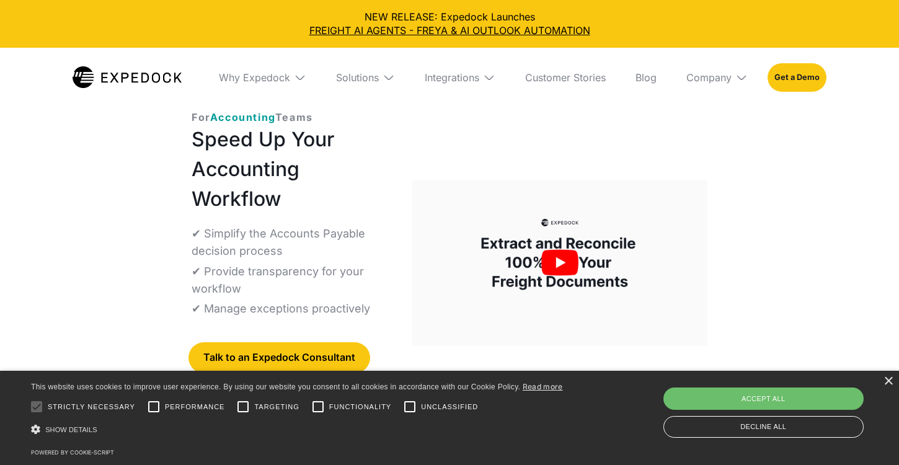
click at [889, 371] on div "× This website uses cookies to improve user experience. By using our website yo…" at bounding box center [449, 418] width 899 height 94
click at [887, 377] on div "×" at bounding box center [888, 381] width 9 height 9
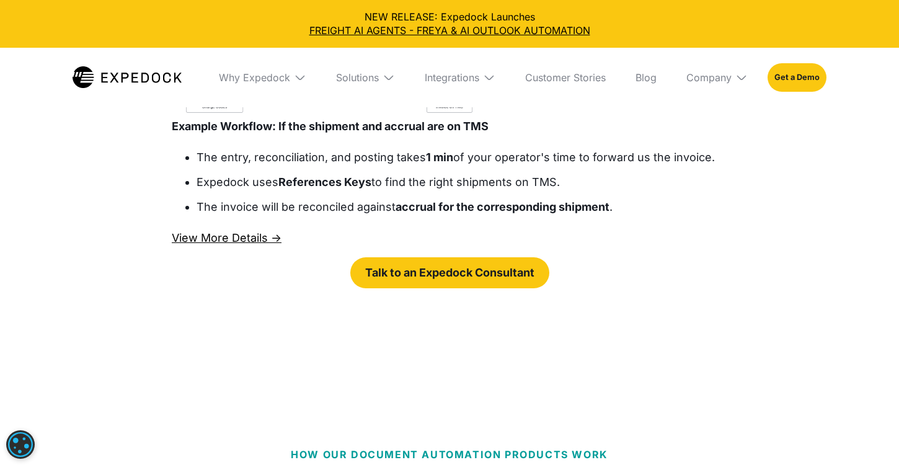
scroll to position [2248, 0]
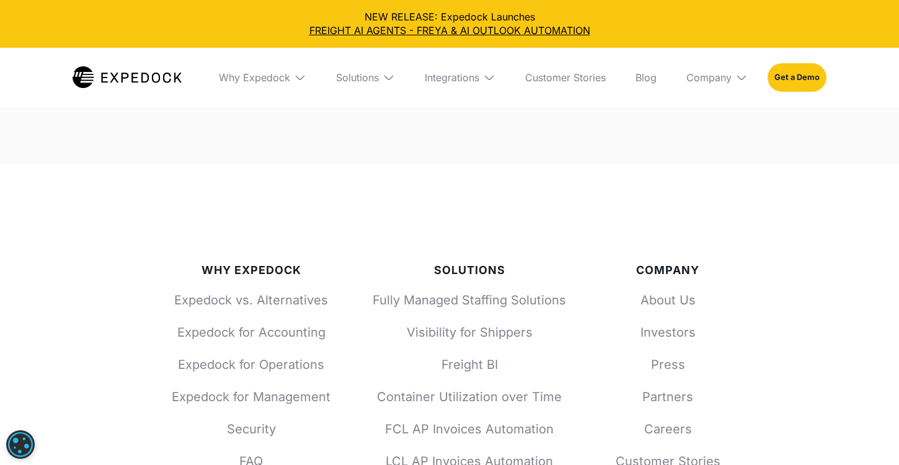
scroll to position [5490, 0]
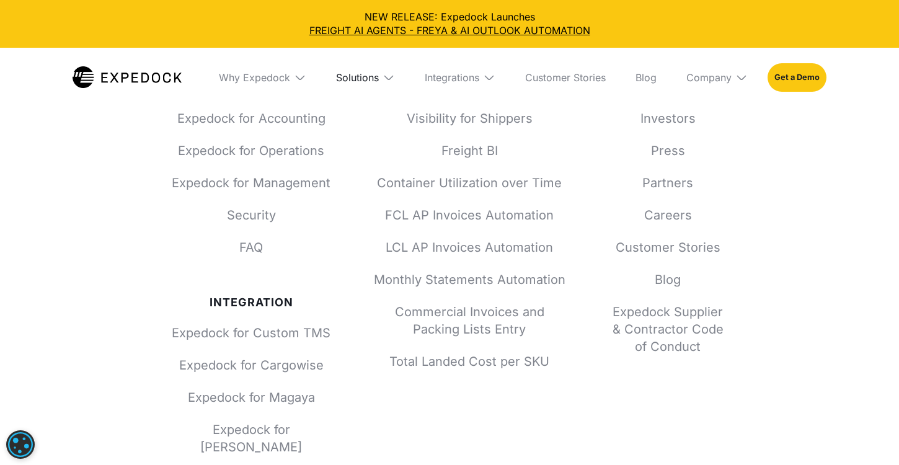
click at [347, 84] on div "Solutions" at bounding box center [357, 77] width 43 height 12
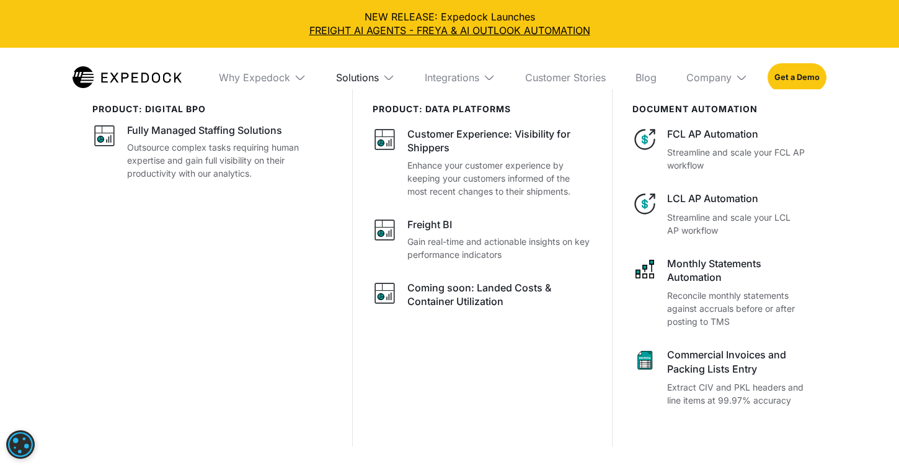
click at [347, 84] on div "Solutions" at bounding box center [357, 77] width 43 height 12
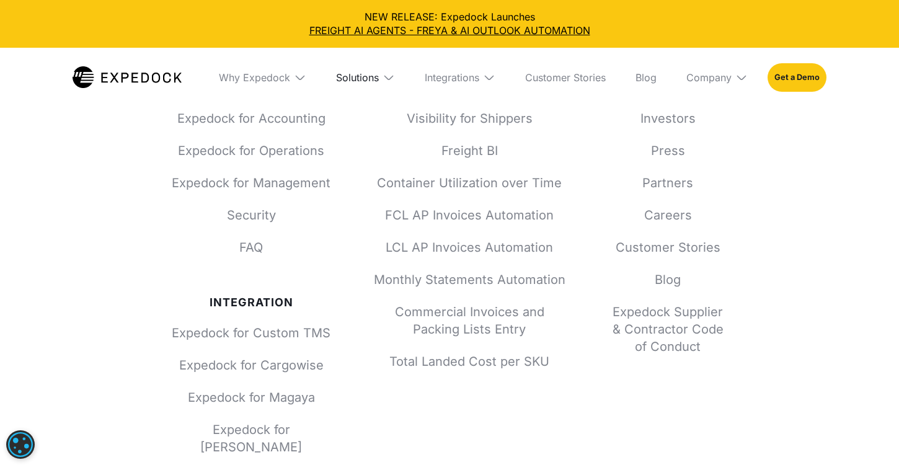
click at [336, 84] on div "Solutions" at bounding box center [357, 77] width 43 height 12
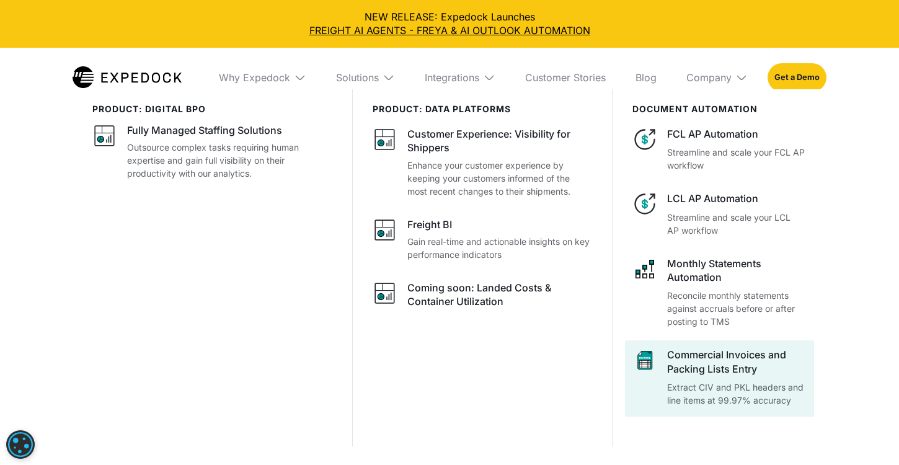
scroll to position [6583, 0]
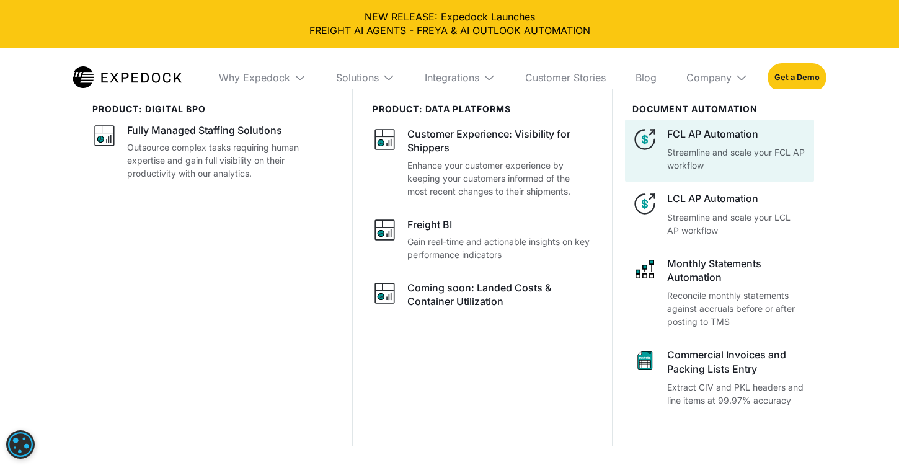
click at [787, 172] on div "FCL AP Automation Streamline and scale your FCL AP workflow" at bounding box center [737, 149] width 140 height 45
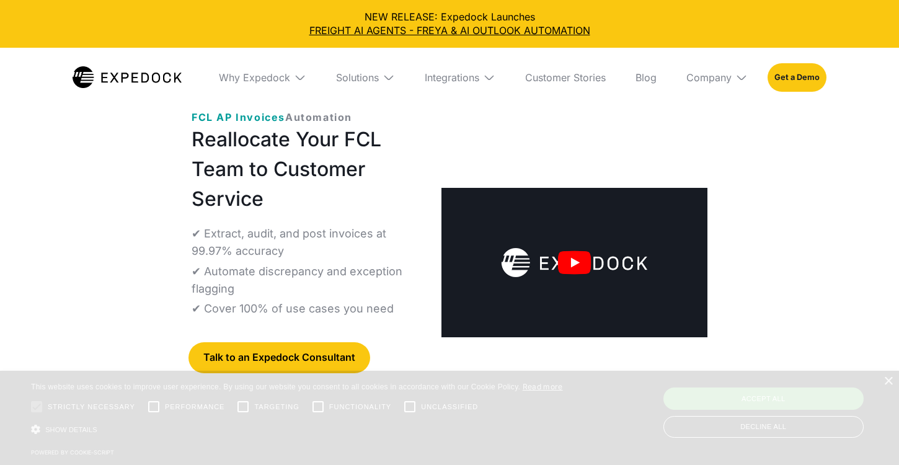
select select
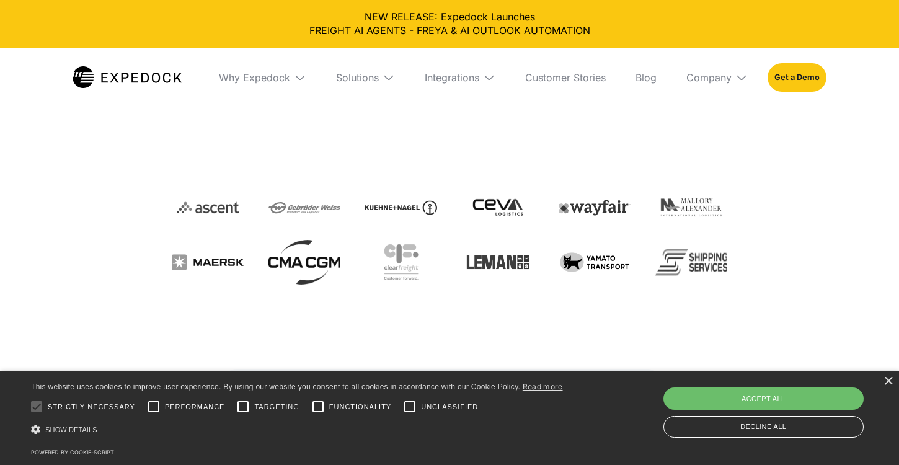
scroll to position [394, 0]
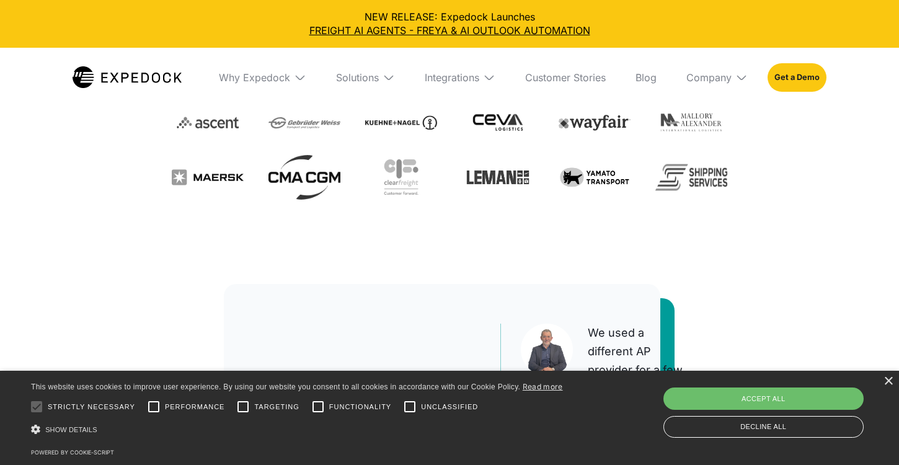
click at [882, 371] on div "× This website uses cookies to improve user experience. By using our website yo…" at bounding box center [449, 418] width 899 height 94
click at [892, 377] on div "×" at bounding box center [888, 381] width 9 height 9
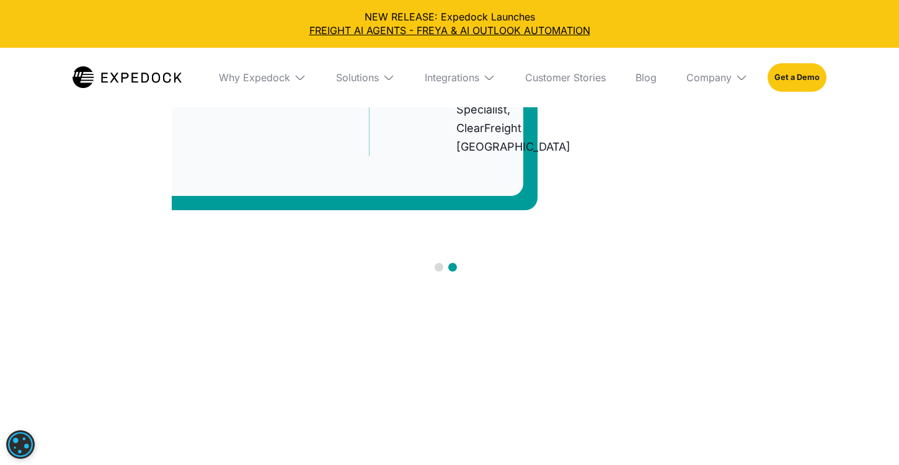
scroll to position [844, 0]
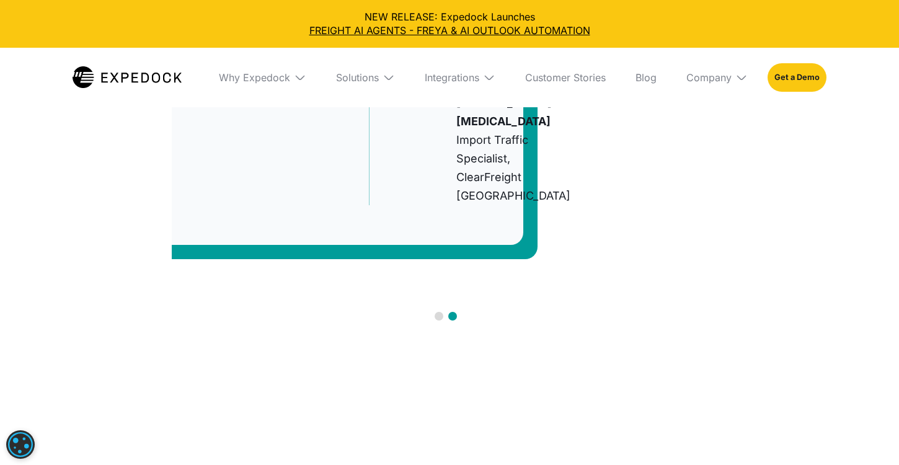
click at [715, 83] on div "next slide" at bounding box center [702, 70] width 25 height 25
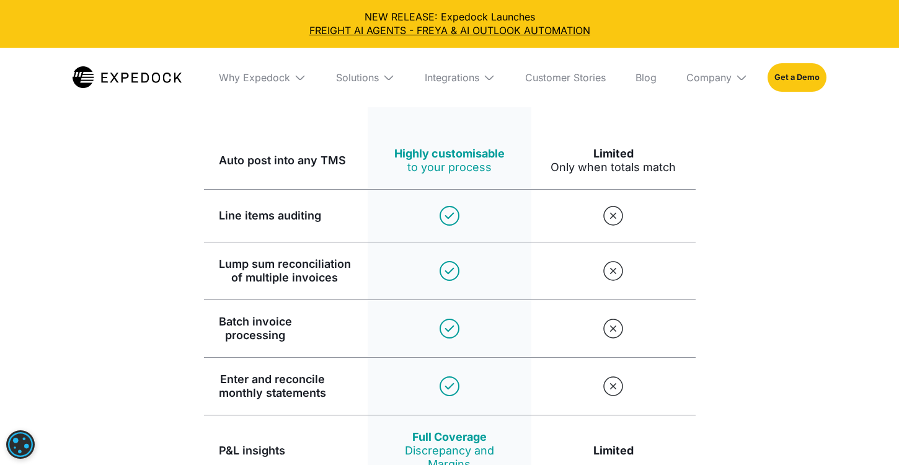
scroll to position [2731, 0]
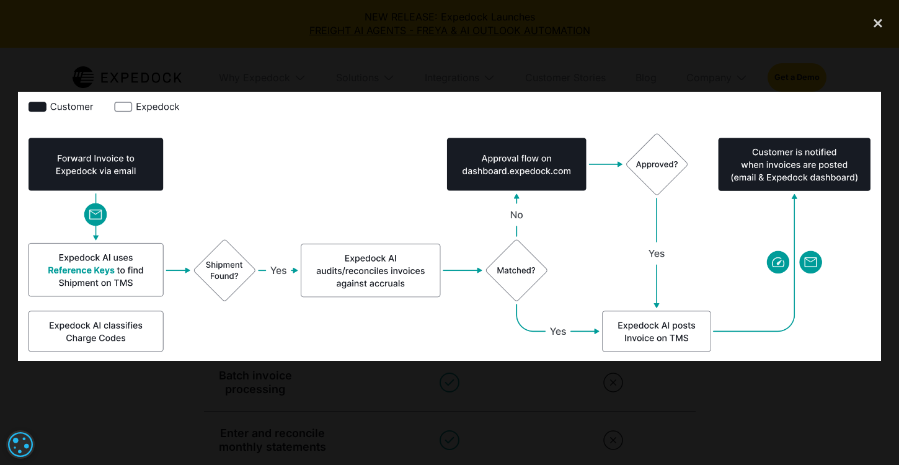
click at [721, 385] on div at bounding box center [449, 232] width 899 height 447
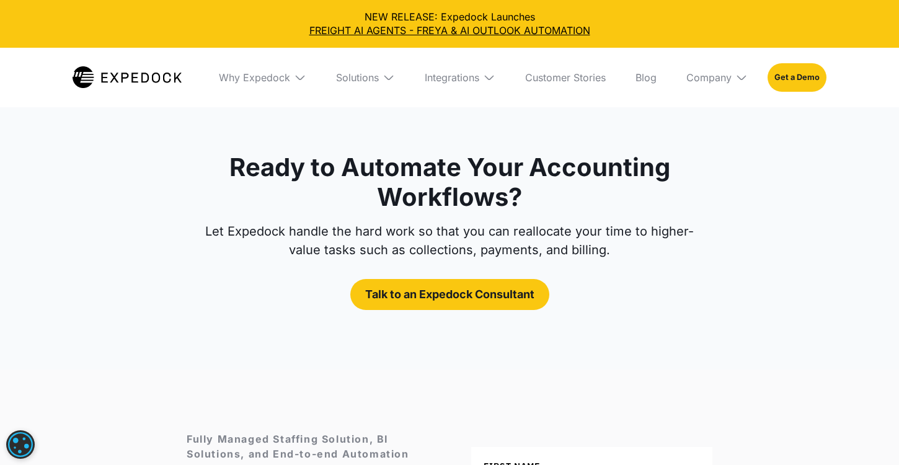
scroll to position [5278, 0]
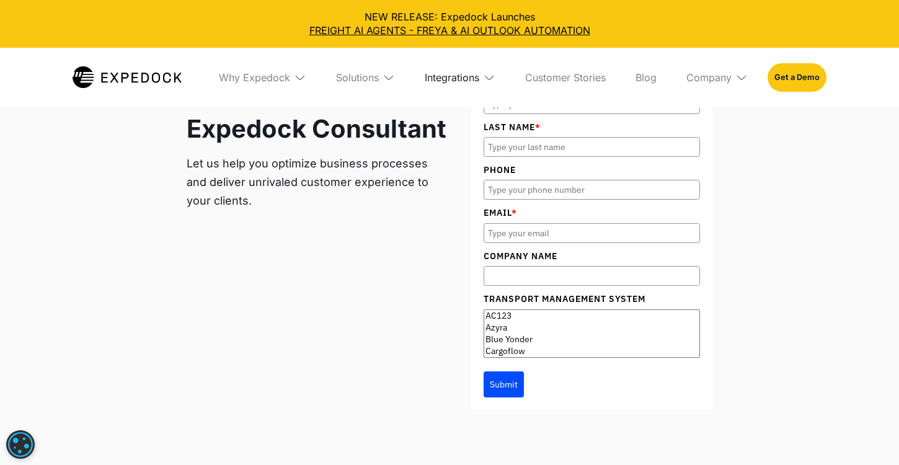
click at [449, 84] on div "Integrations" at bounding box center [452, 77] width 55 height 12
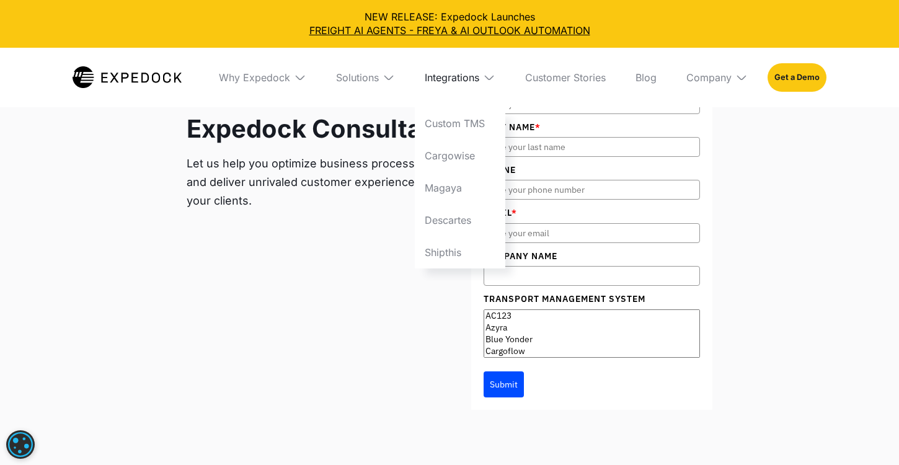
click at [449, 84] on div "Integrations" at bounding box center [452, 77] width 55 height 12
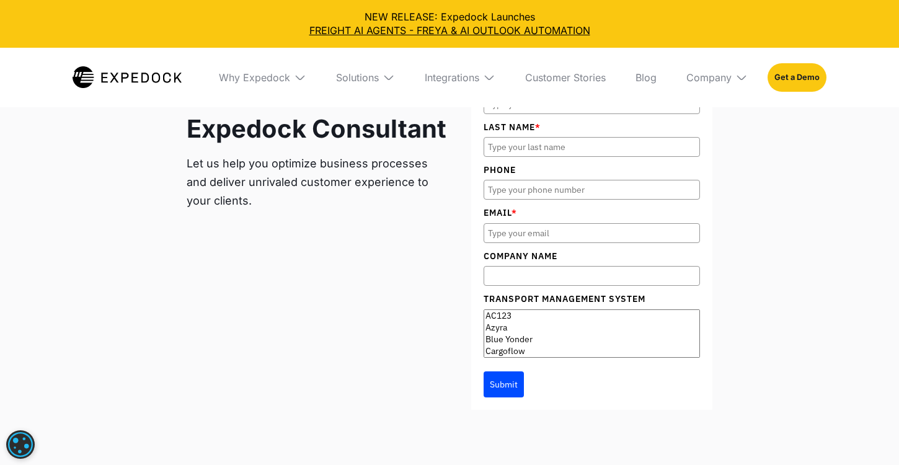
click at [357, 99] on div "Solutions" at bounding box center [365, 78] width 79 height 60
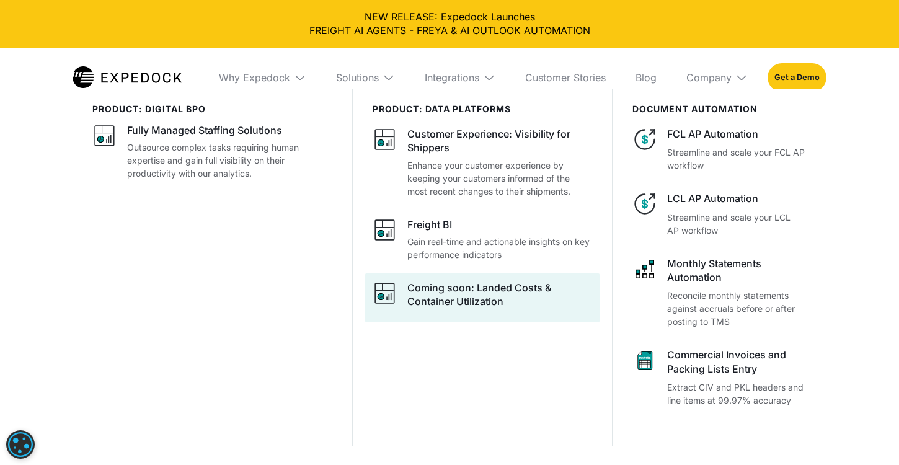
click at [592, 309] on div "Coming soon: Landed Costs & Container Utilization" at bounding box center [499, 295] width 185 height 28
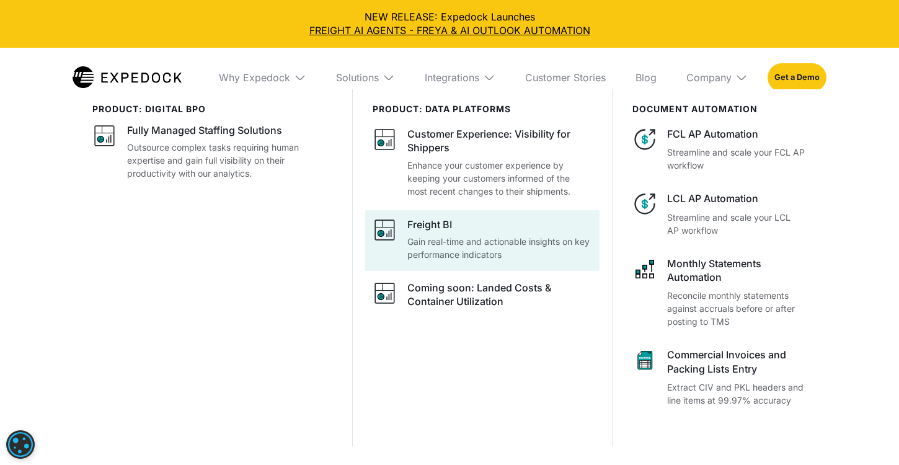
click at [509, 271] on div at bounding box center [482, 240] width 234 height 61
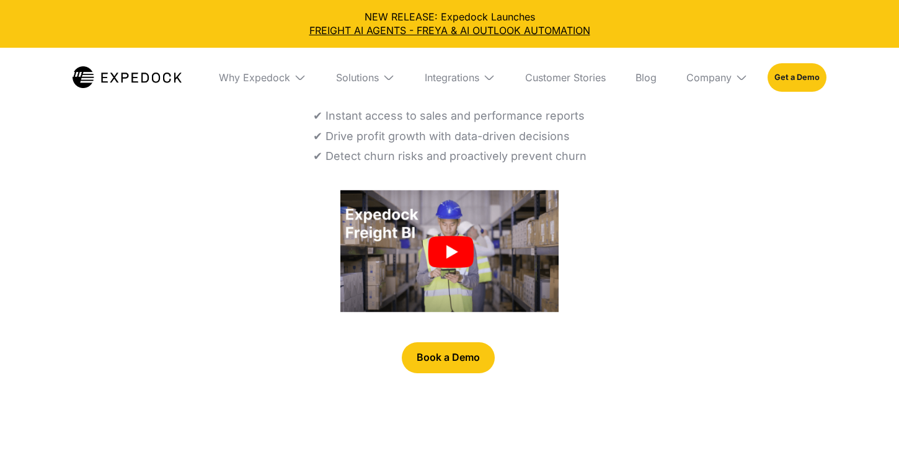
select select
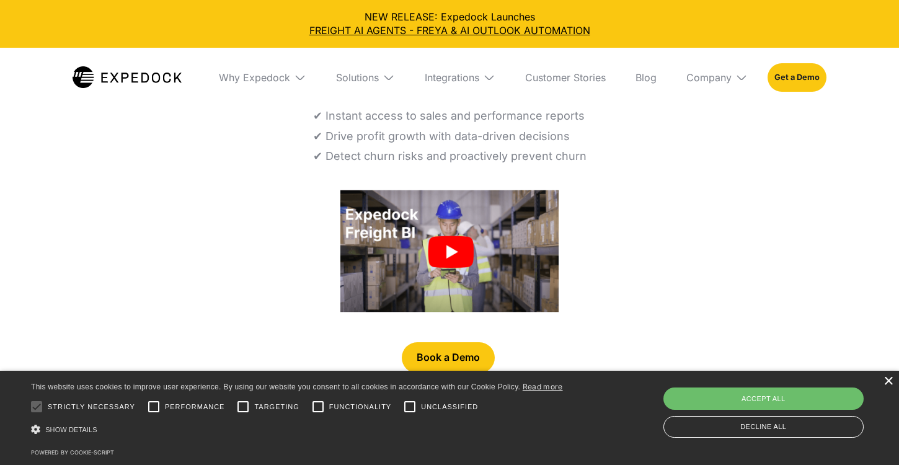
click at [887, 377] on div "×" at bounding box center [888, 381] width 9 height 9
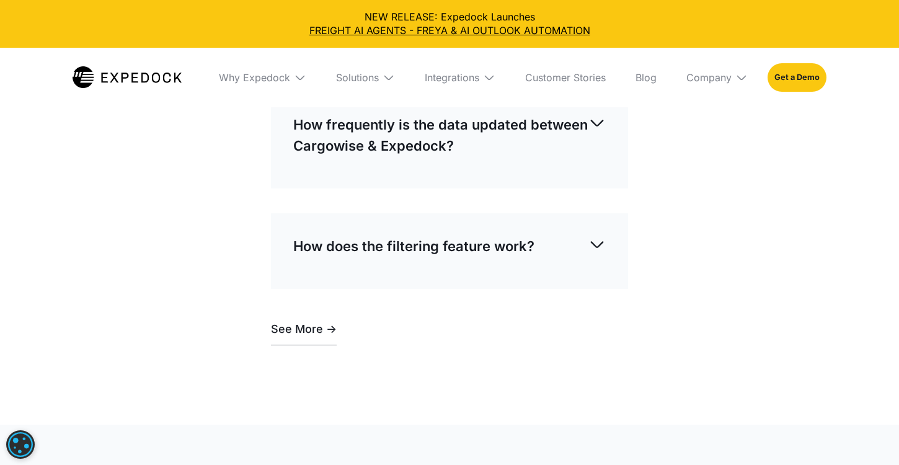
scroll to position [3779, 0]
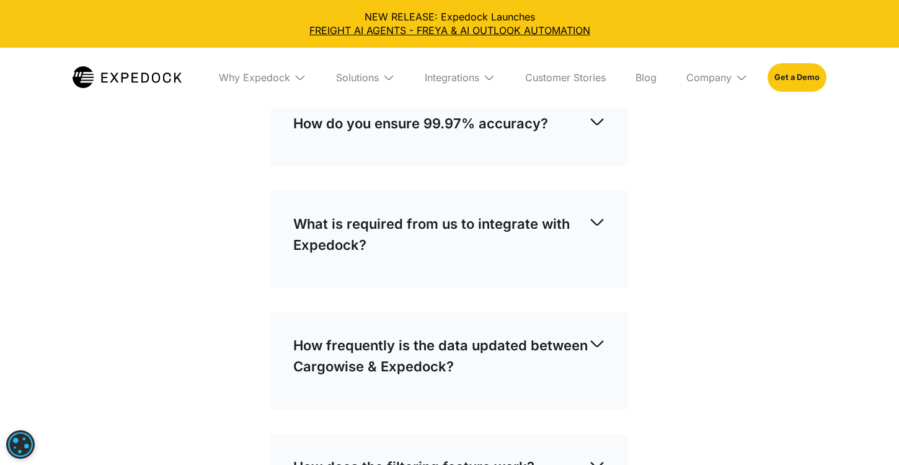
scroll to position [3641, 0]
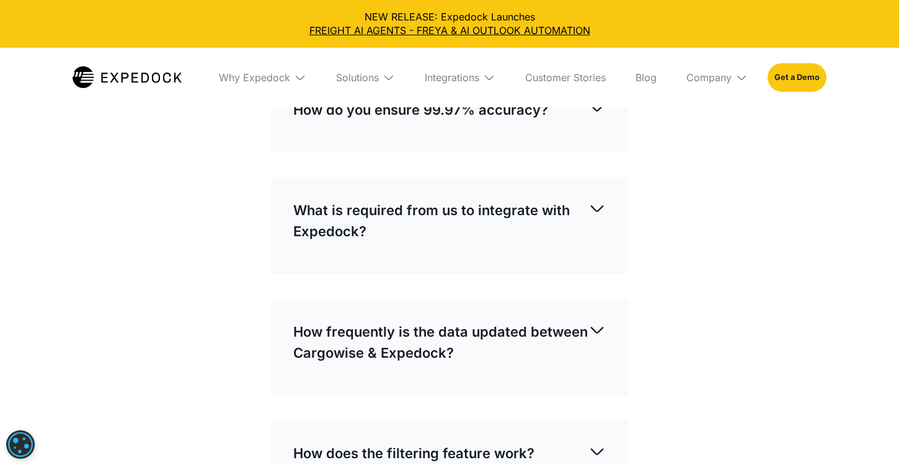
click at [18, 0] on div "NEW RELEASE: Expedock Launches FREIGHT AI AGENTS - FREYA & AI OUTLOOK AUTOMATION" at bounding box center [449, 24] width 899 height 48
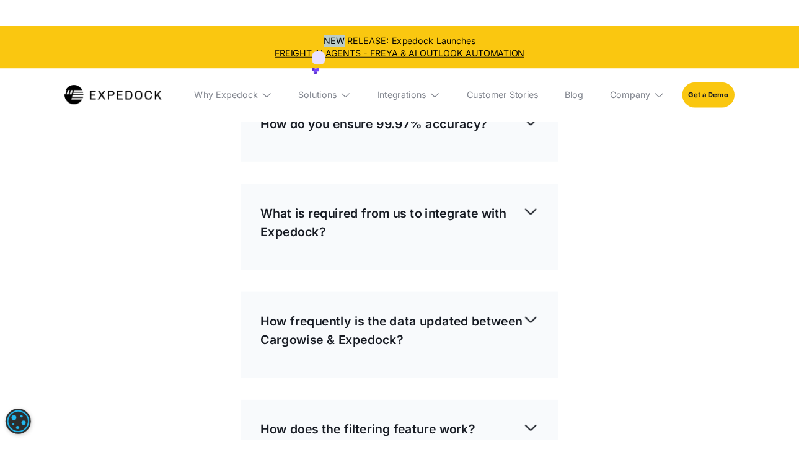
scroll to position [3670, 0]
